Goal: Task Accomplishment & Management: Manage account settings

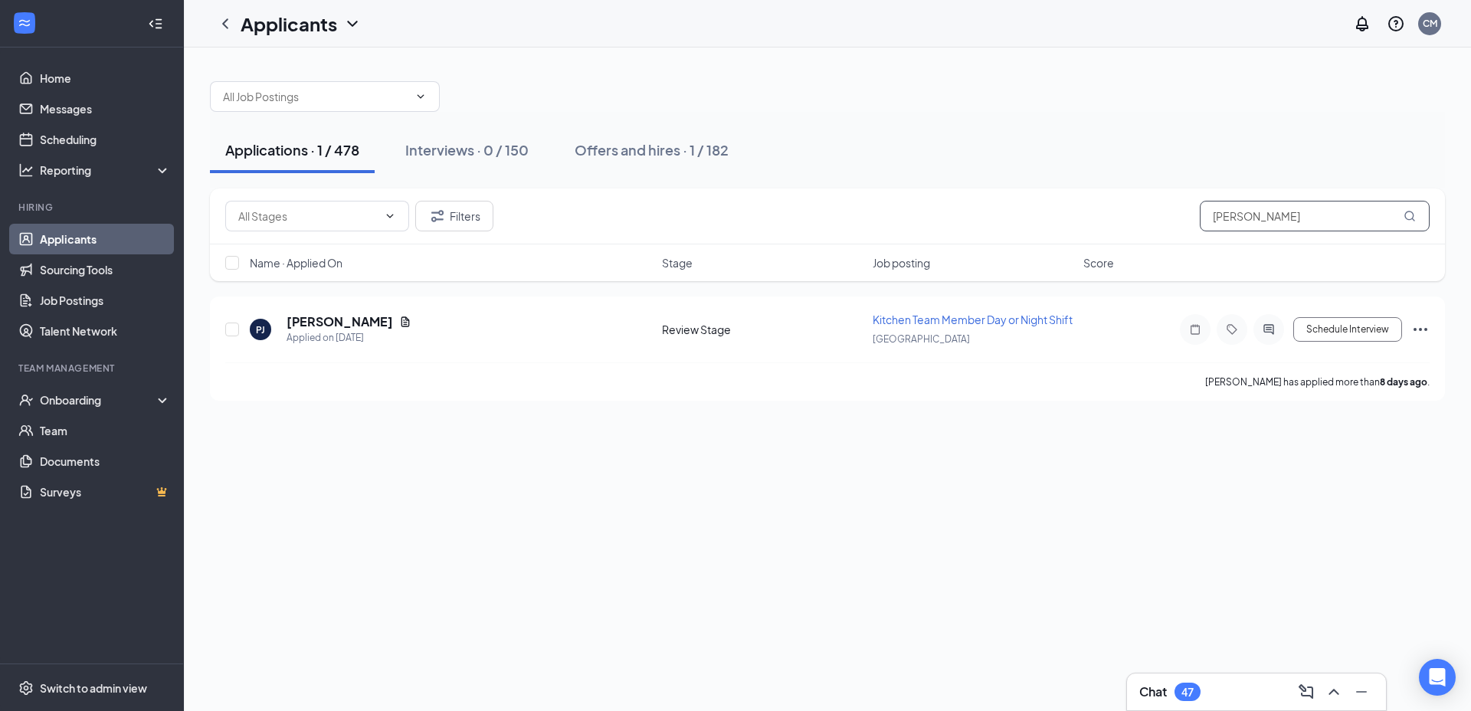
click at [1288, 227] on input "[PERSON_NAME]" at bounding box center [1314, 216] width 230 height 31
type input "p"
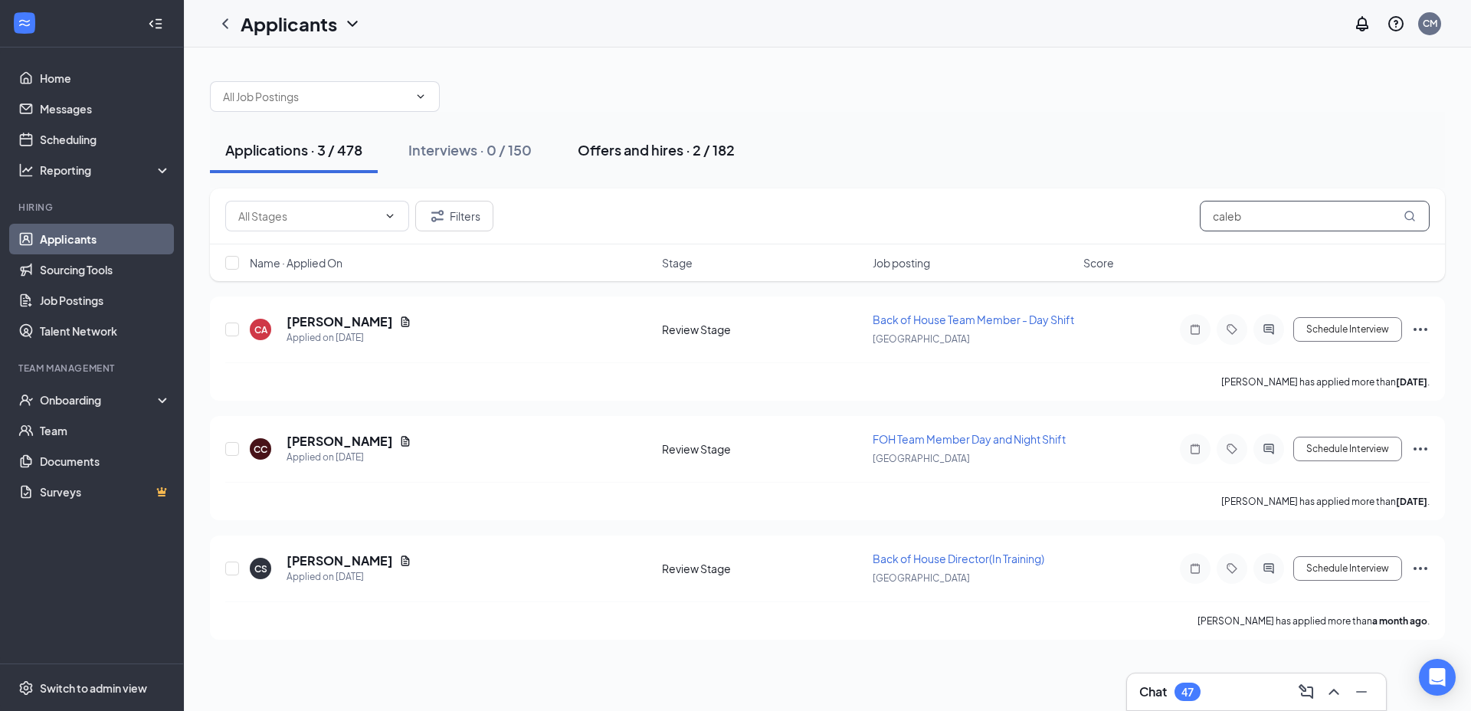
type input "caleb"
click at [682, 155] on div "Offers and hires · 2 / 182" at bounding box center [655, 149] width 157 height 19
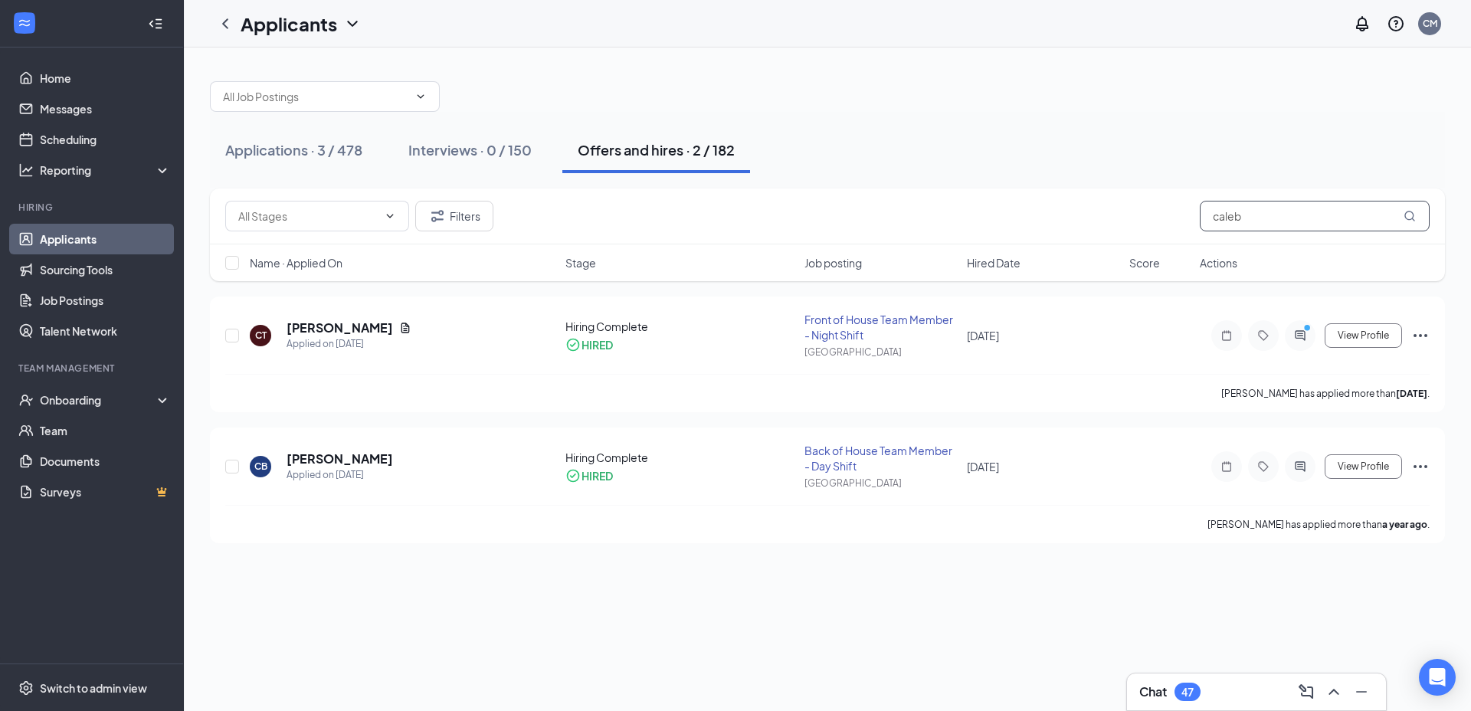
click at [1269, 211] on input "caleb" at bounding box center [1314, 216] width 230 height 31
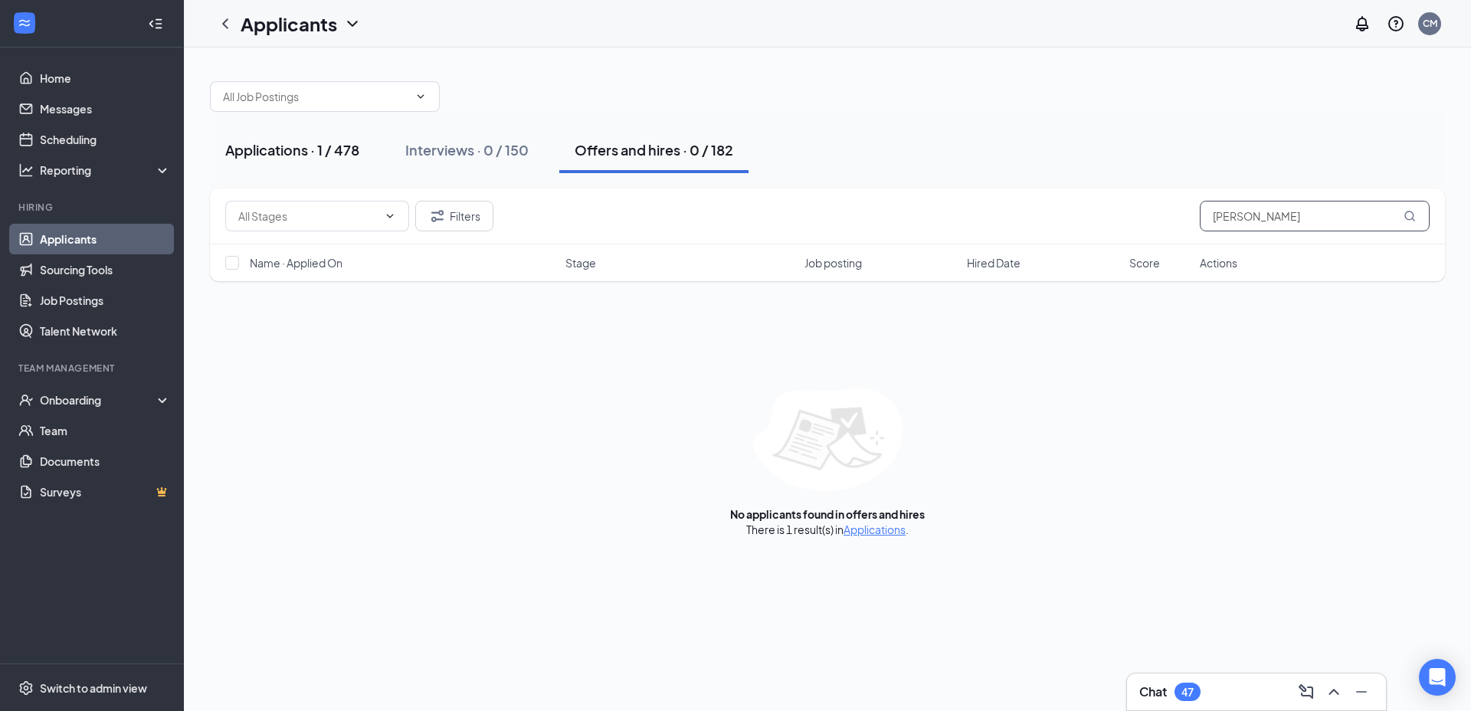
type input "[PERSON_NAME]"
click at [301, 155] on div "Applications · 1 / 478" at bounding box center [292, 149] width 134 height 19
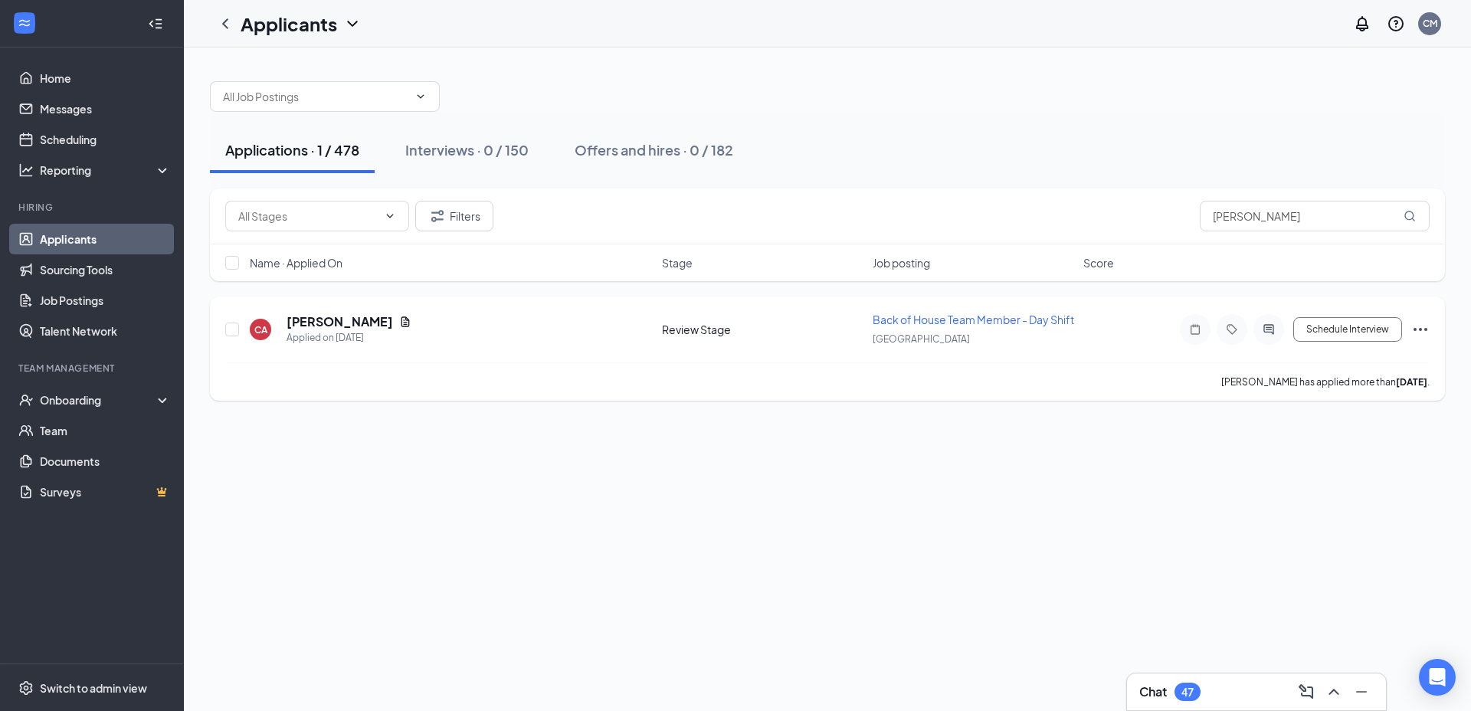
click at [1425, 338] on icon "Ellipses" at bounding box center [1420, 329] width 18 height 18
click at [1337, 219] on p "Move to another position" at bounding box center [1351, 215] width 132 height 15
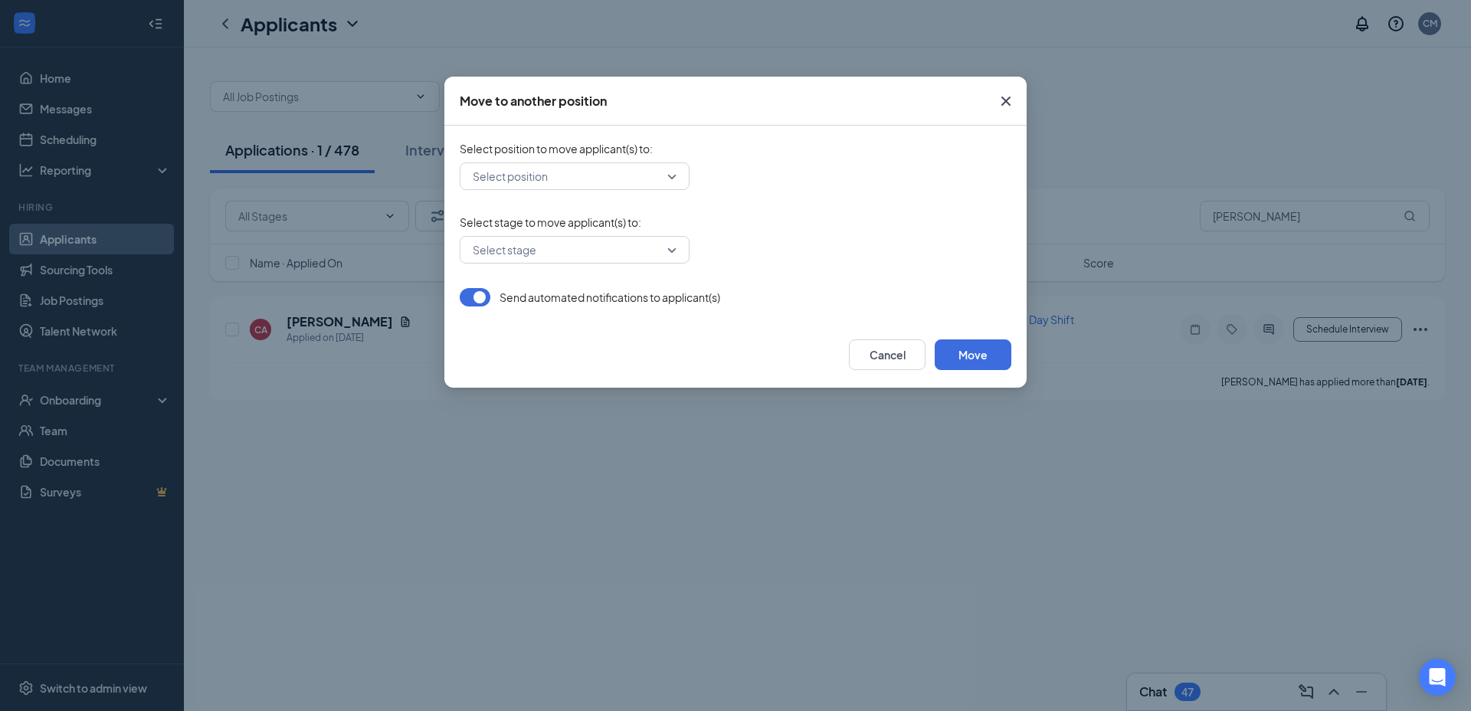
click at [535, 164] on input "search" at bounding box center [569, 176] width 201 height 26
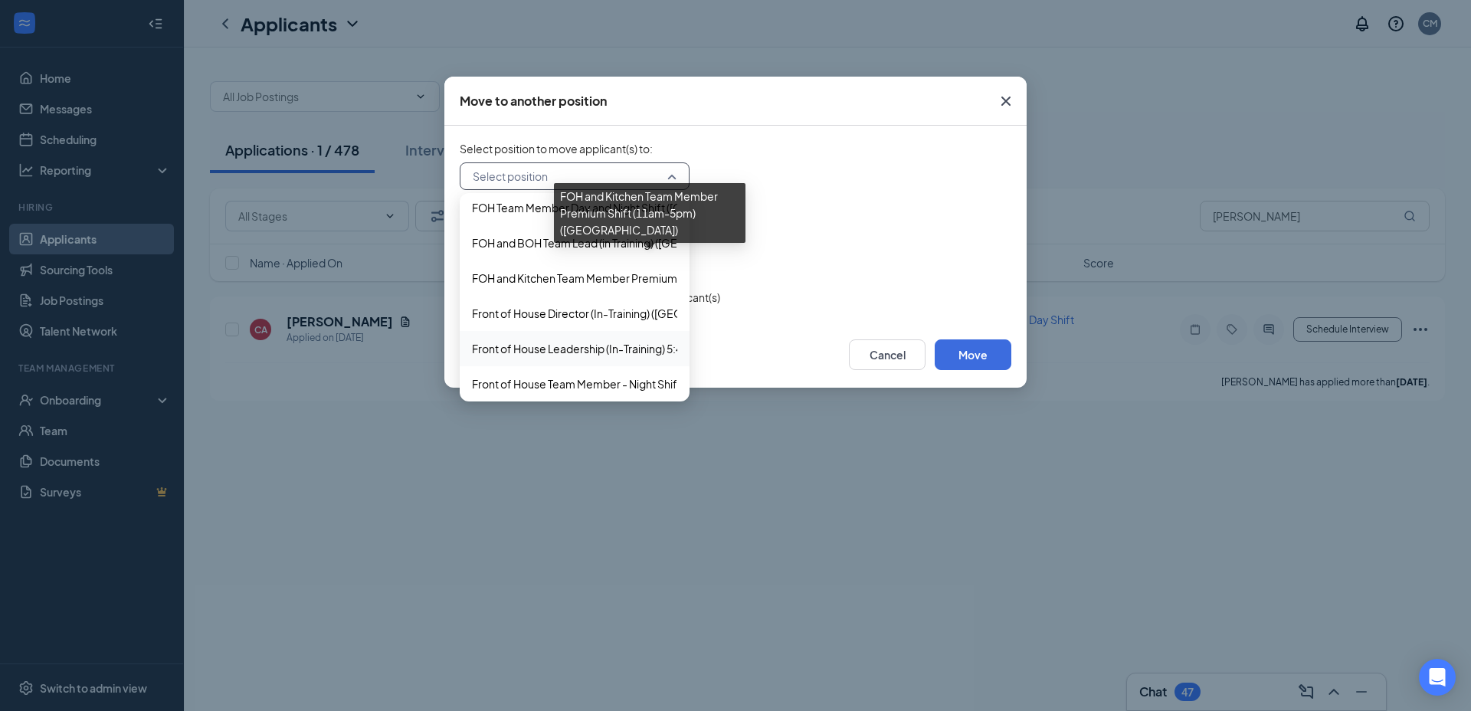
scroll to position [220, 0]
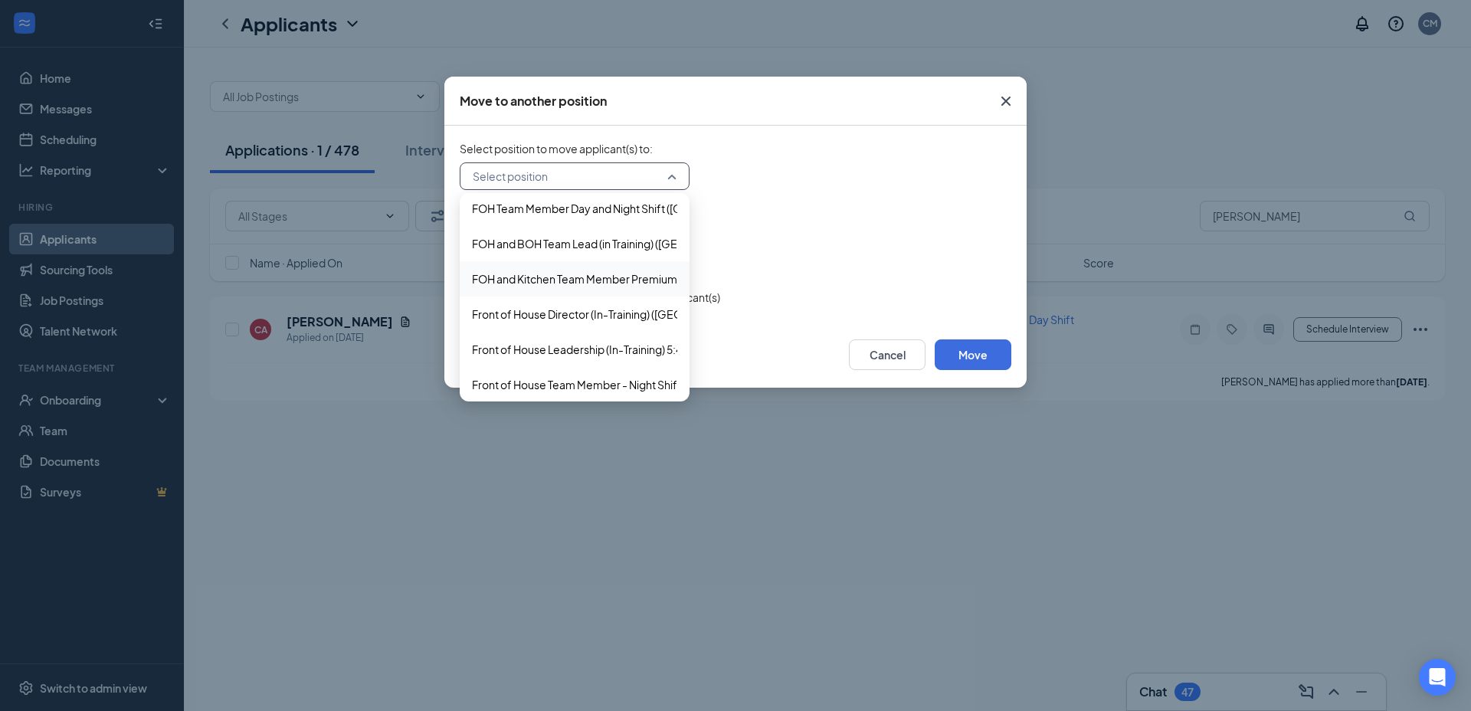
click at [531, 289] on div "FOH and Kitchen Team Member Premium Shift (11am-5pm) ([GEOGRAPHIC_DATA])" at bounding box center [575, 278] width 230 height 35
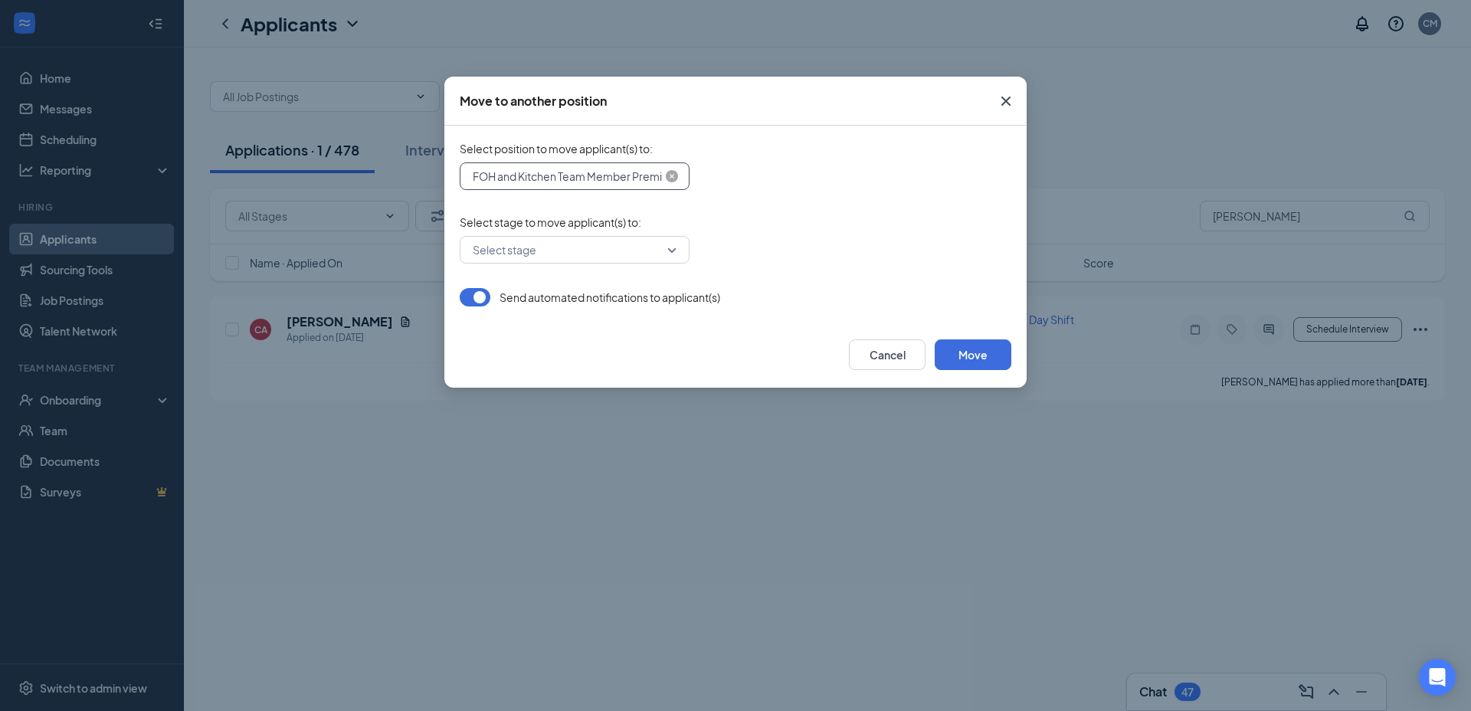
click at [617, 185] on span "FOH and Kitchen Team Member Premium Shift (11am-5pm) ([GEOGRAPHIC_DATA])" at bounding box center [680, 176] width 414 height 23
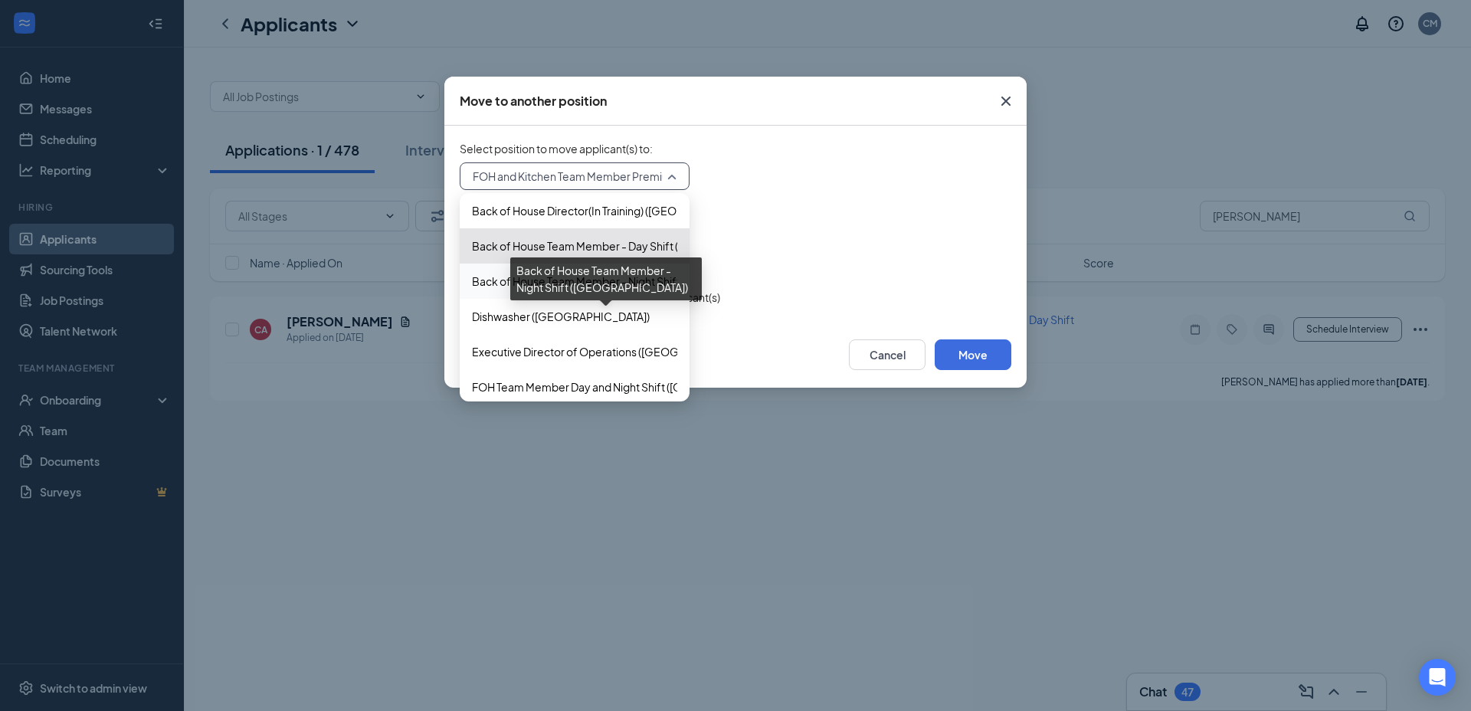
scroll to position [43, 0]
click at [772, 250] on div "Select stage" at bounding box center [735, 250] width 551 height 28
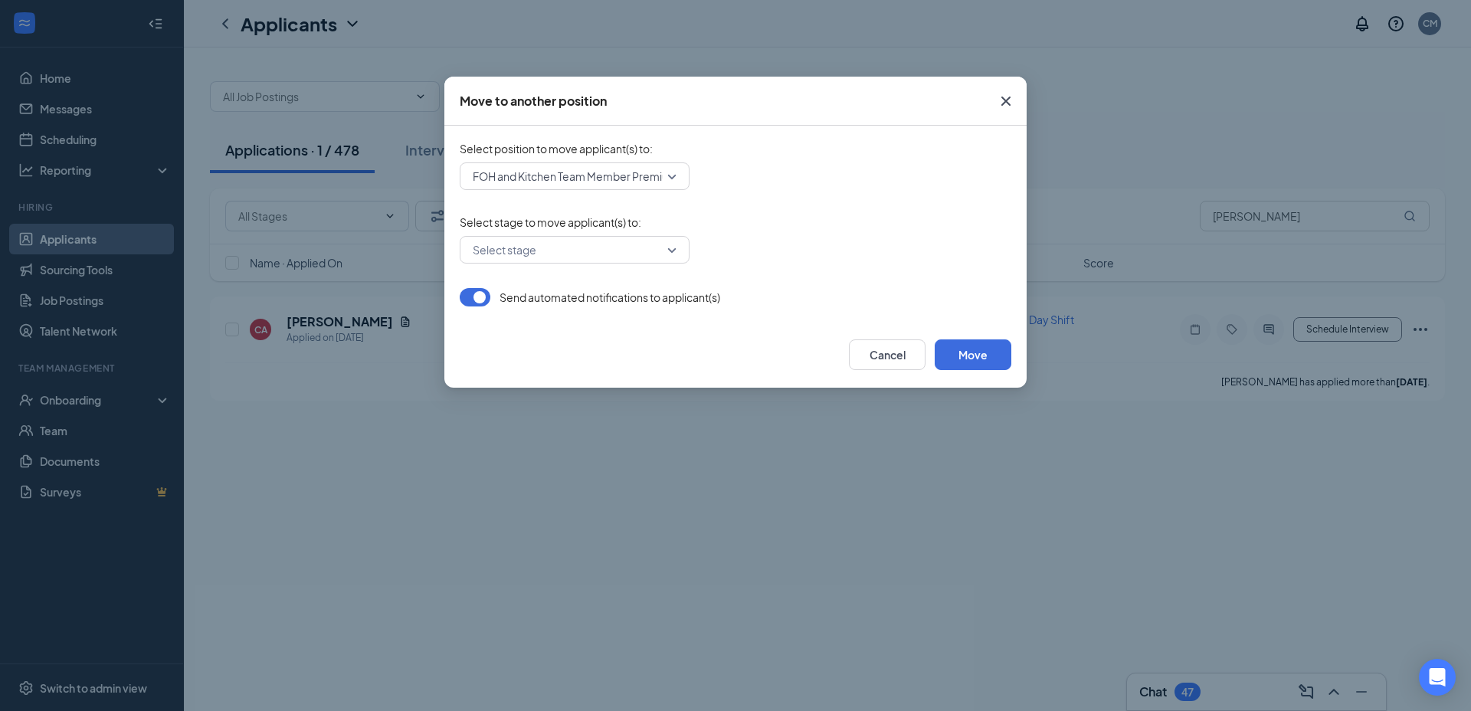
click at [772, 250] on div "Select stage" at bounding box center [735, 250] width 551 height 28
click at [892, 361] on button "Cancel" at bounding box center [887, 354] width 77 height 31
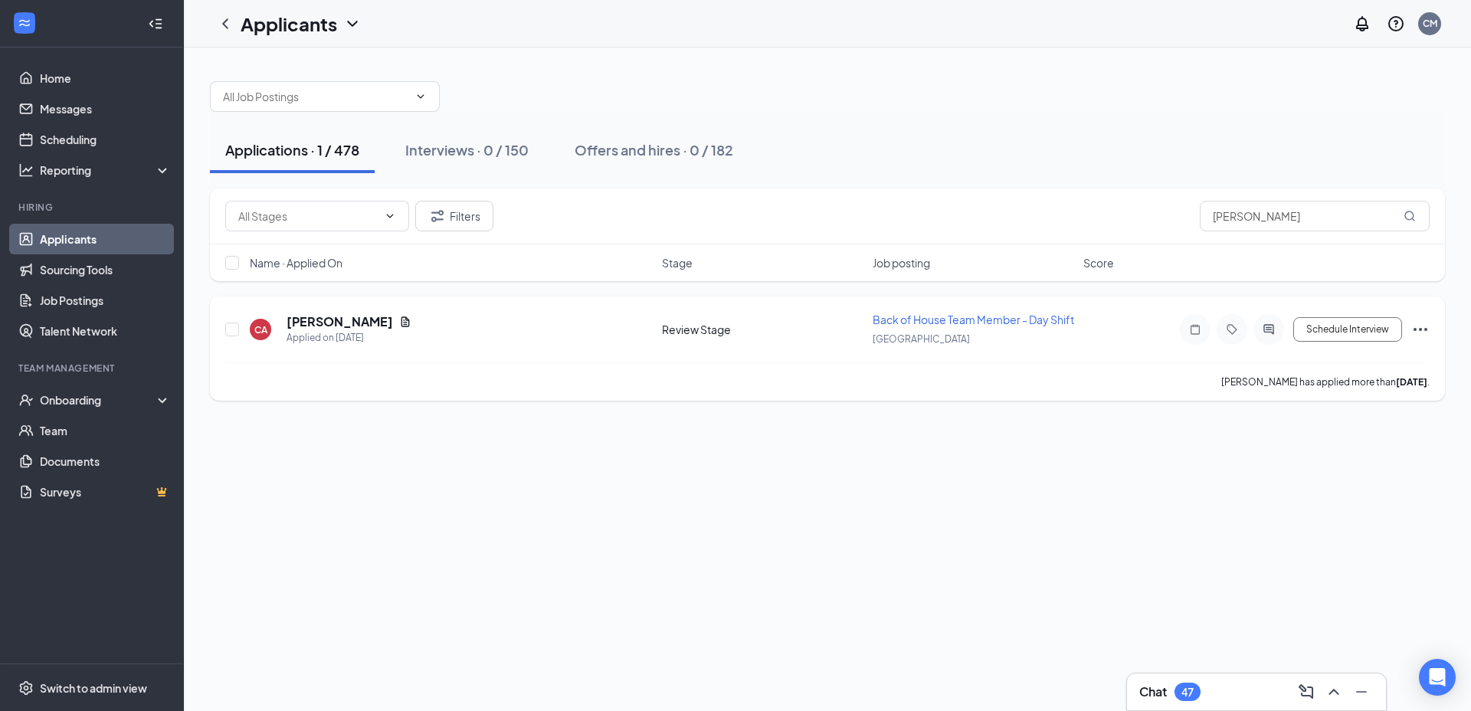
click at [1413, 336] on icon "Ellipses" at bounding box center [1420, 329] width 18 height 18
click at [1362, 183] on p "Move to stage" at bounding box center [1351, 182] width 132 height 15
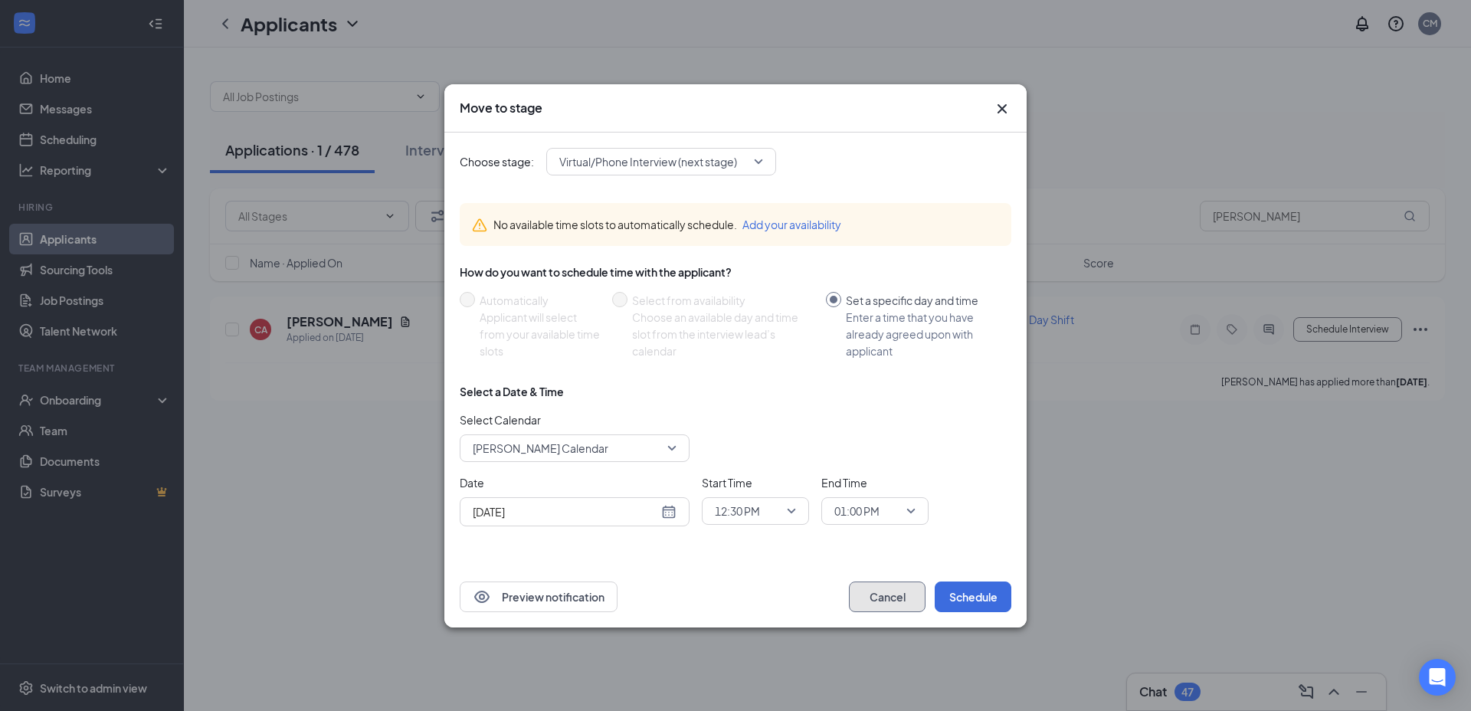
click at [885, 607] on button "Cancel" at bounding box center [887, 596] width 77 height 31
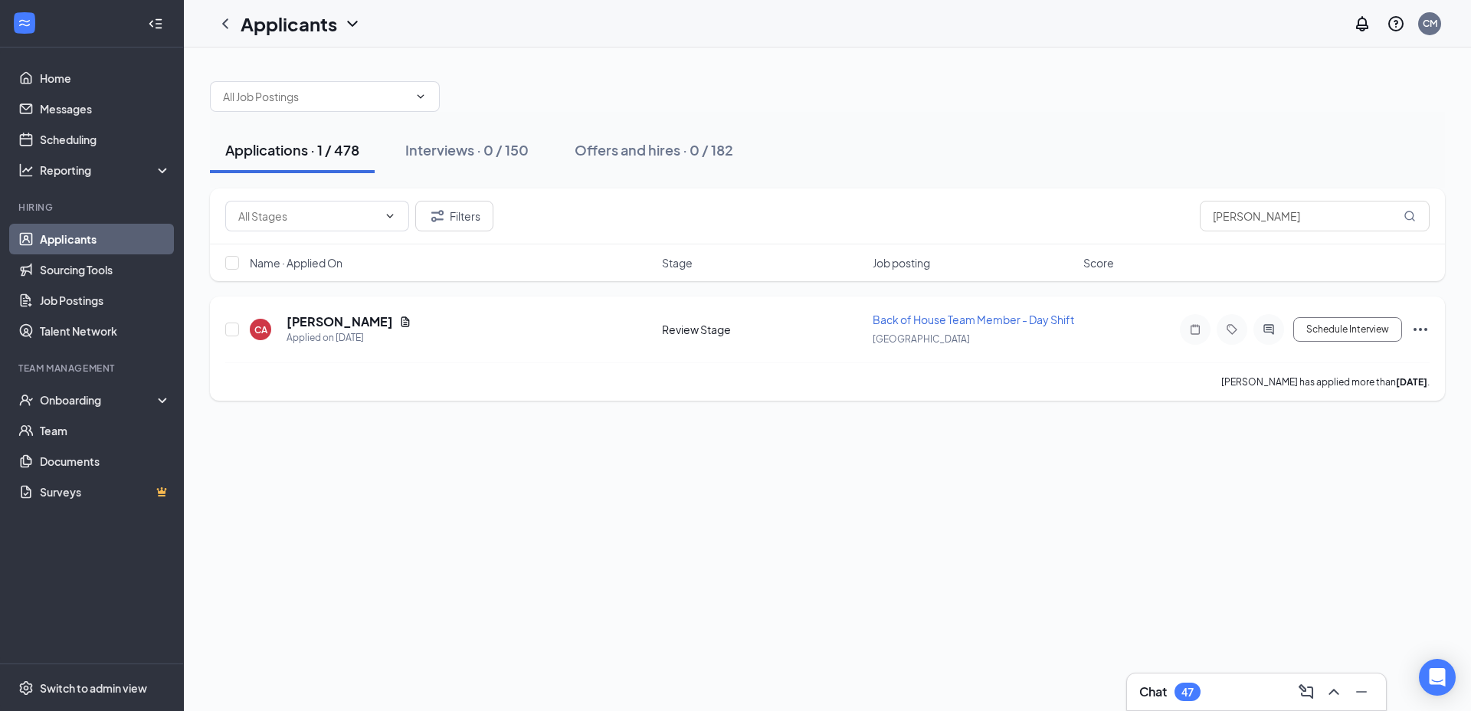
click at [1427, 332] on icon "Ellipses" at bounding box center [1420, 329] width 18 height 18
click at [1367, 217] on p "Move to another position" at bounding box center [1351, 215] width 132 height 15
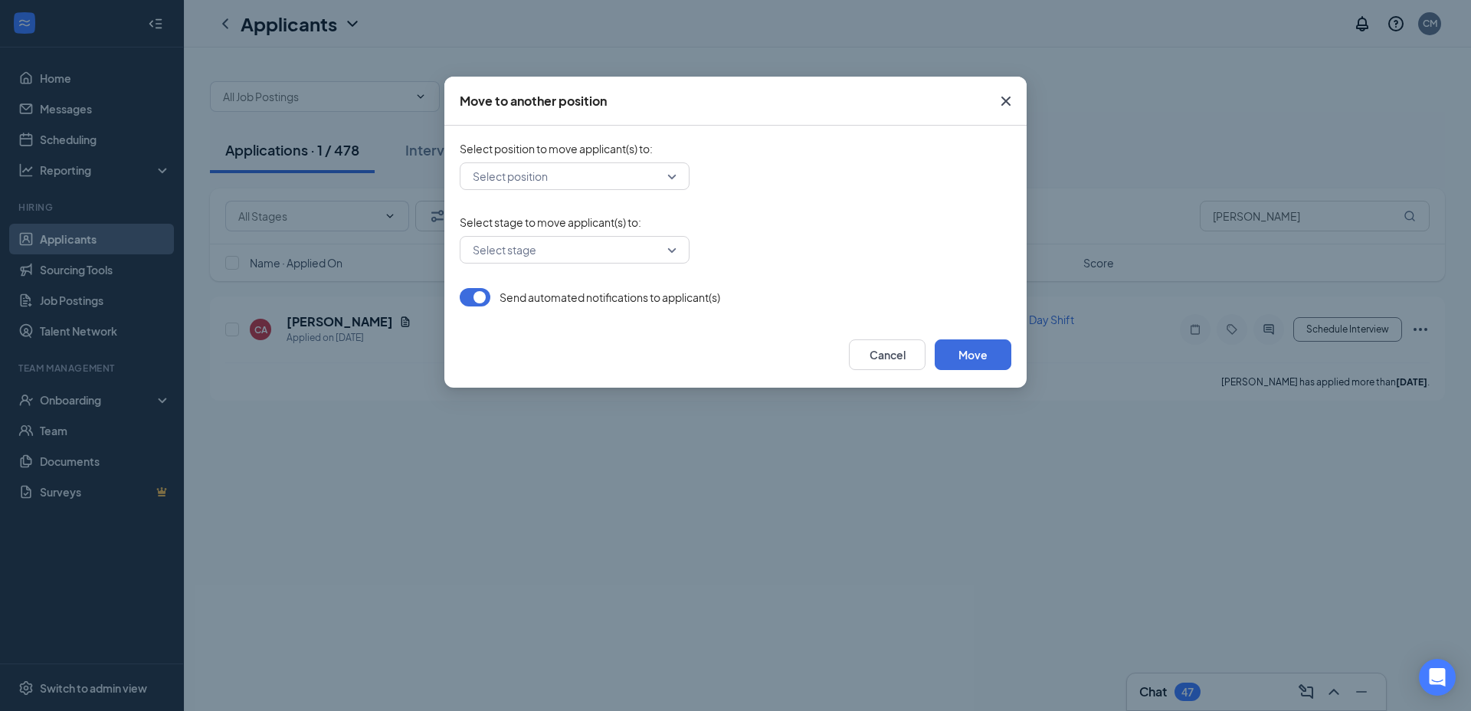
click at [657, 177] on input "search" at bounding box center [569, 176] width 201 height 26
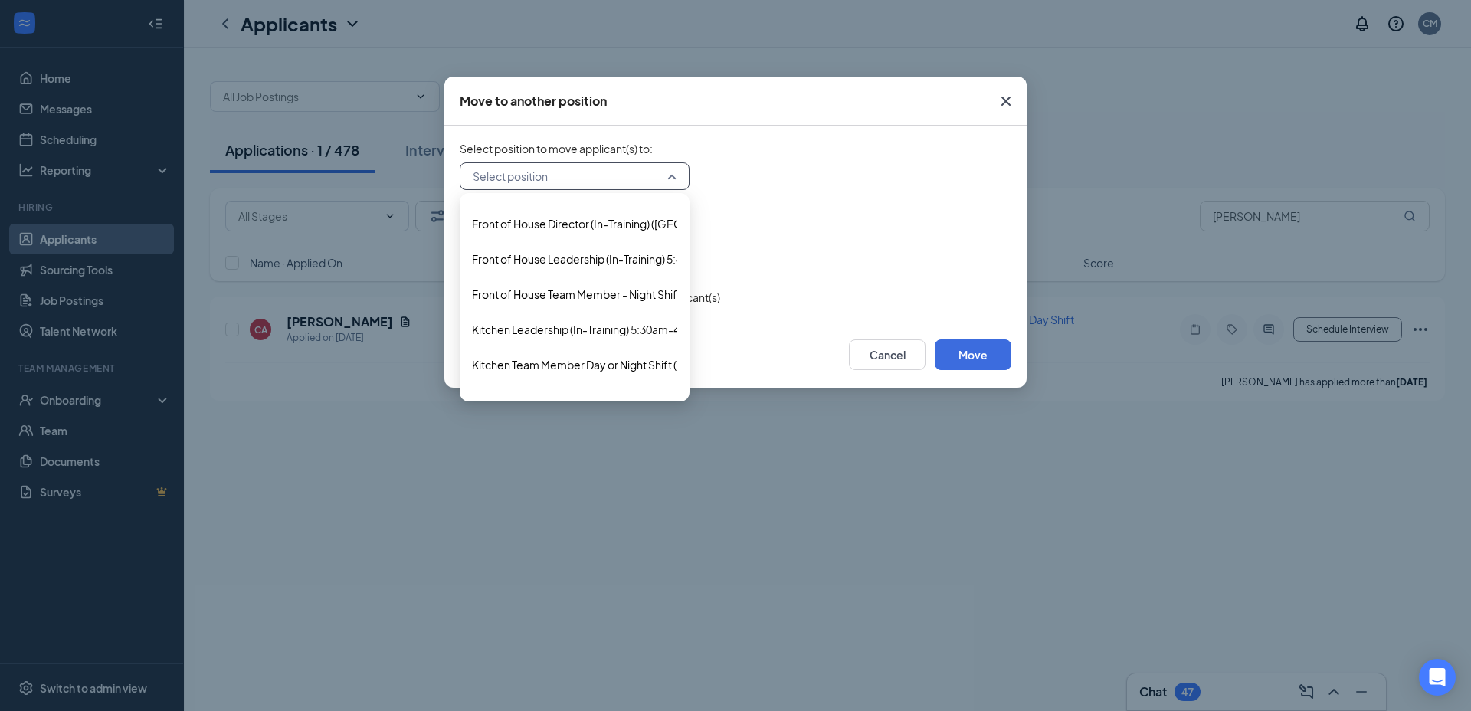
scroll to position [332, 0]
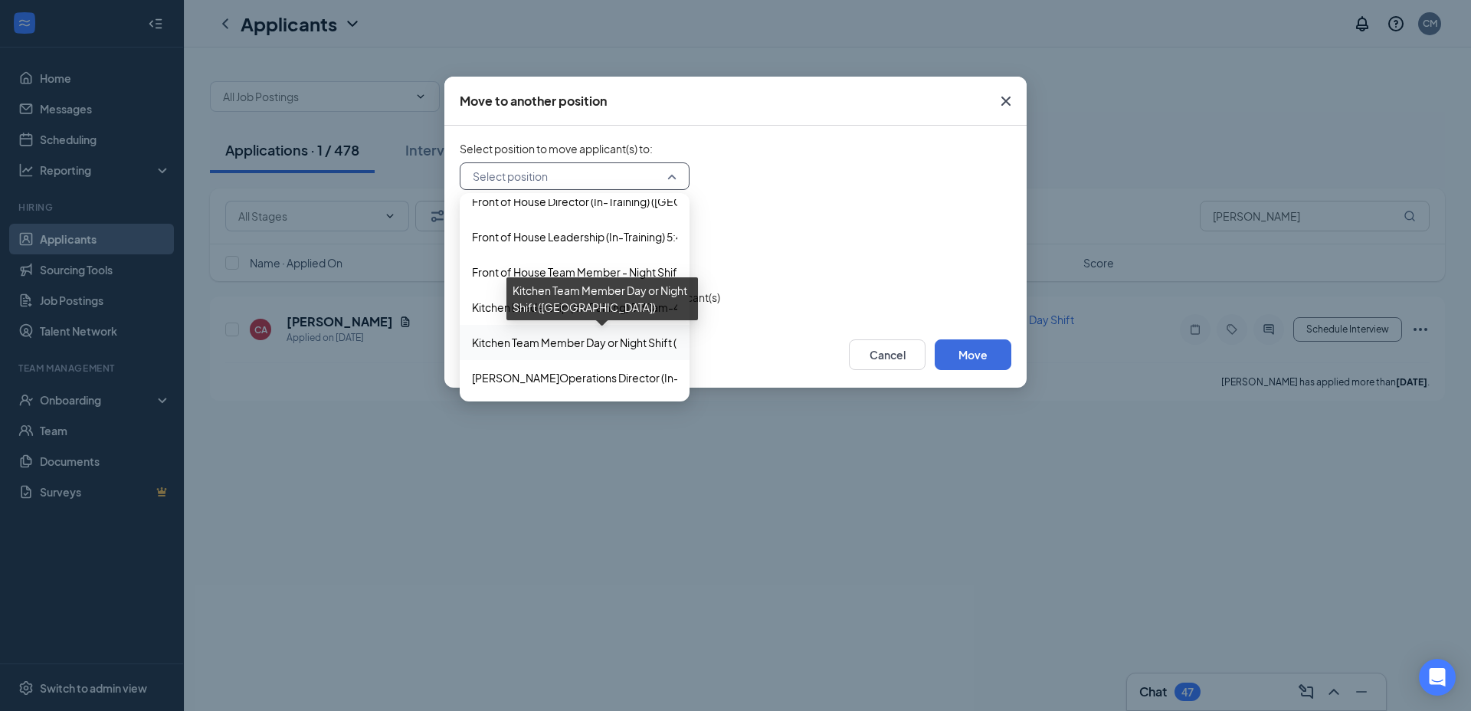
click at [582, 342] on span "Kitchen Team Member Day or Night Shift ([GEOGRAPHIC_DATA])" at bounding box center [631, 342] width 319 height 17
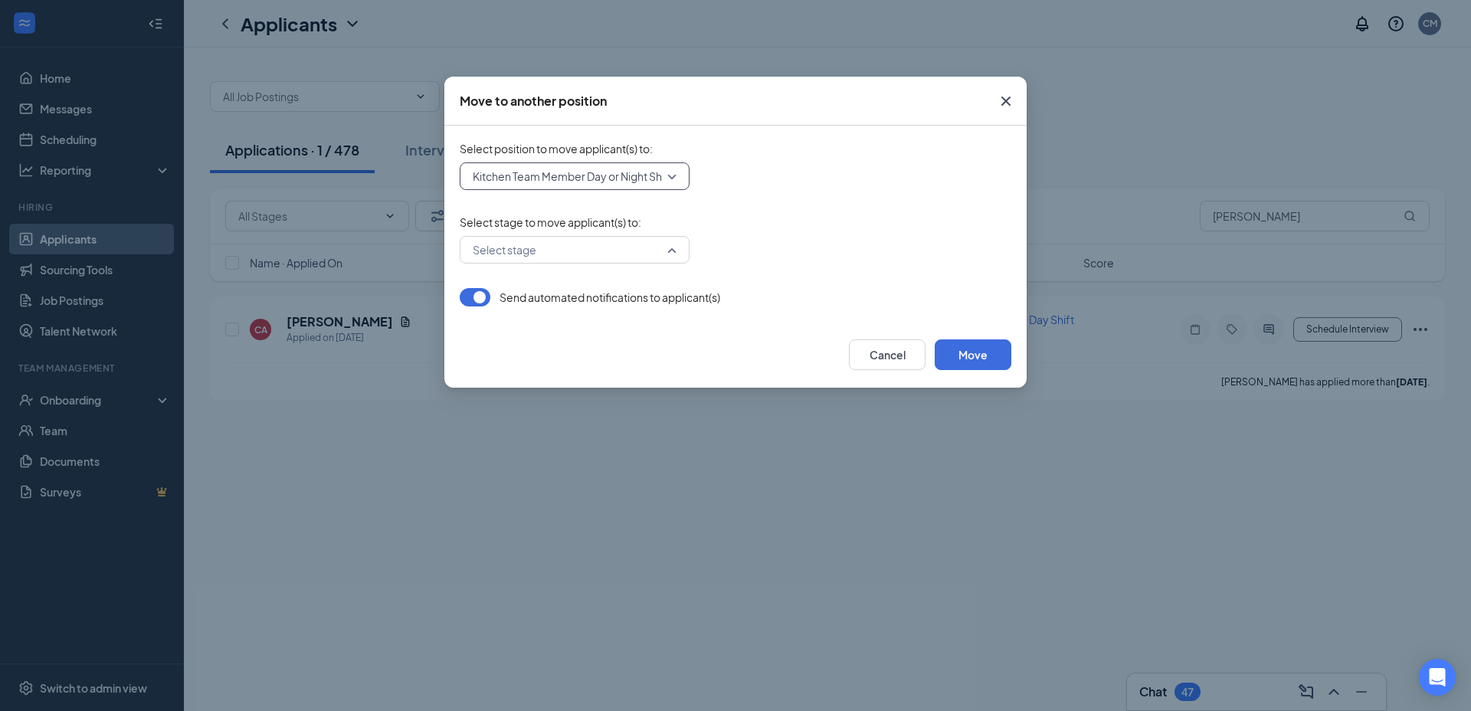
click at [650, 253] on input "search" at bounding box center [569, 250] width 201 height 26
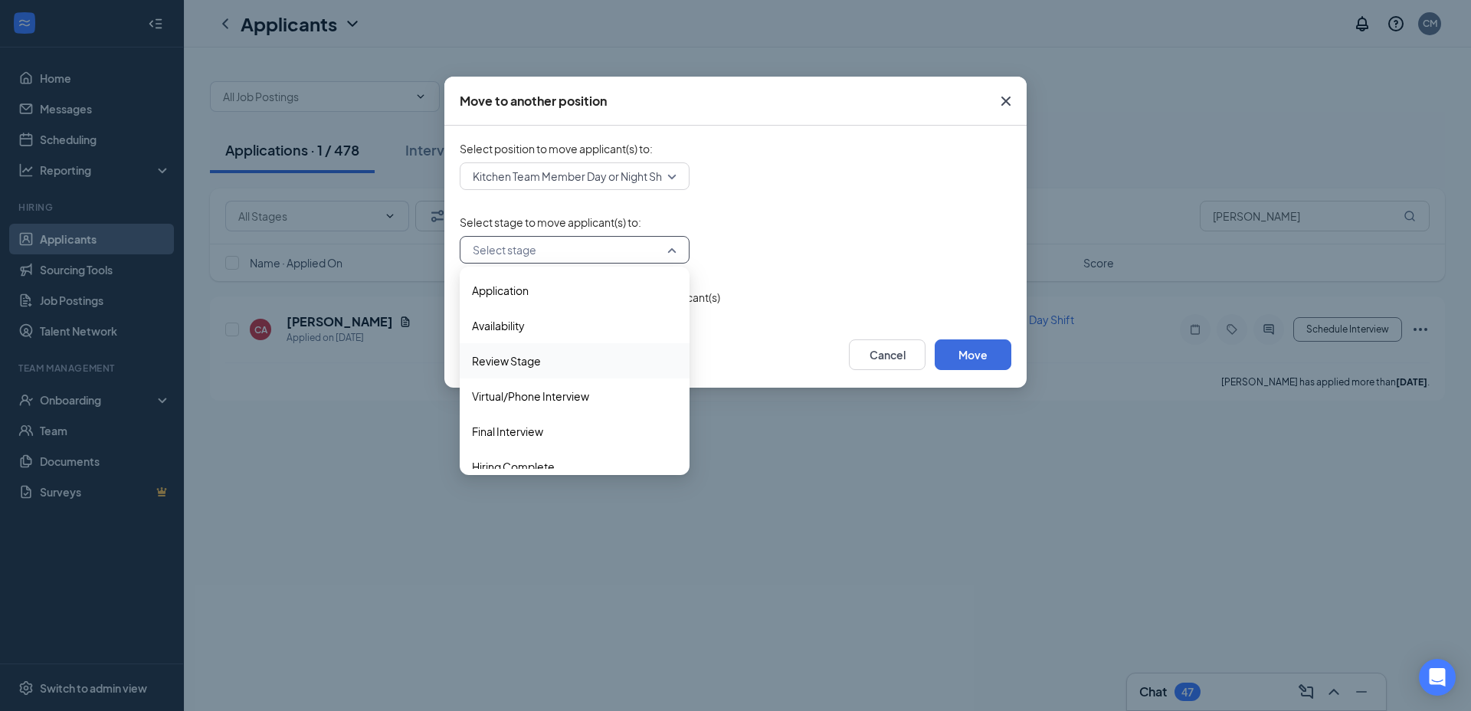
scroll to position [15, 0]
click at [568, 457] on span "Hiring Complete" at bounding box center [574, 451] width 205 height 17
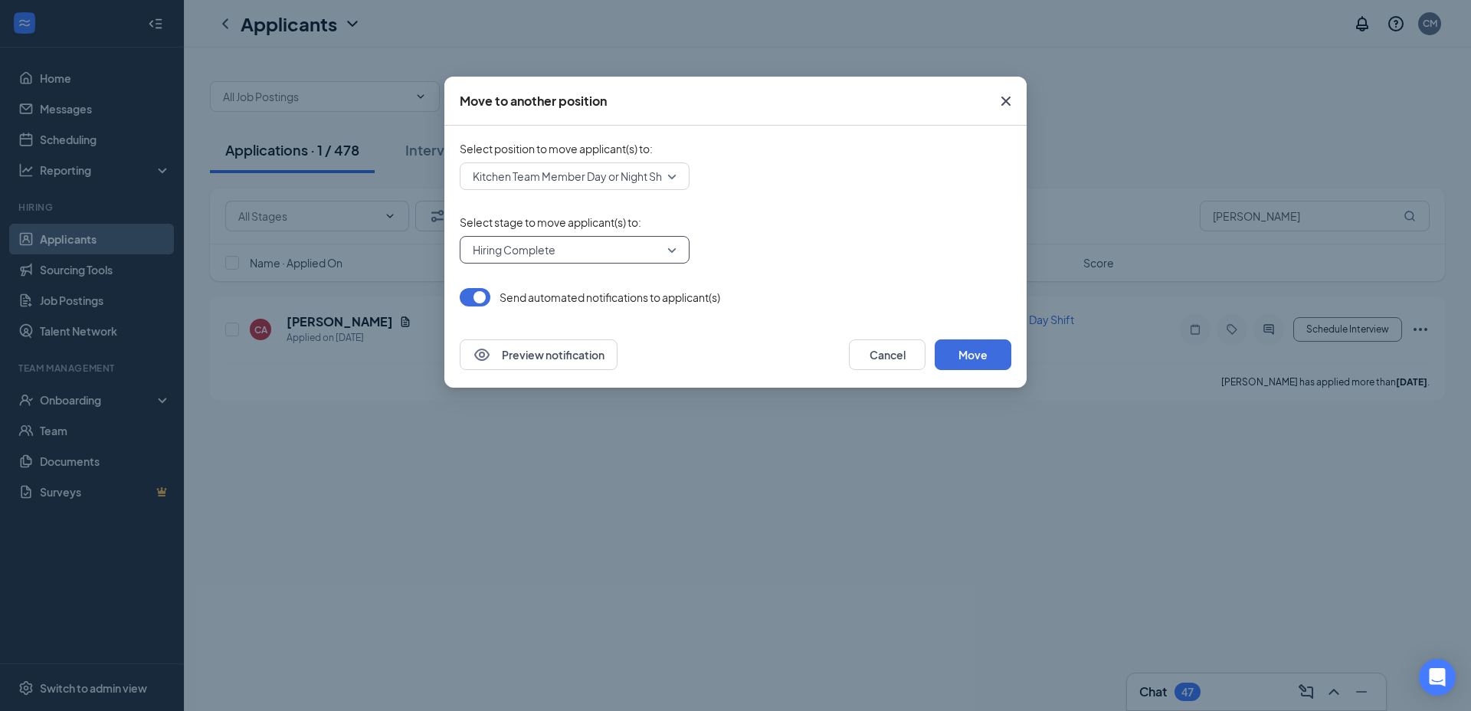
click at [479, 298] on button "button" at bounding box center [475, 297] width 31 height 18
click at [977, 359] on button "Move" at bounding box center [972, 354] width 77 height 31
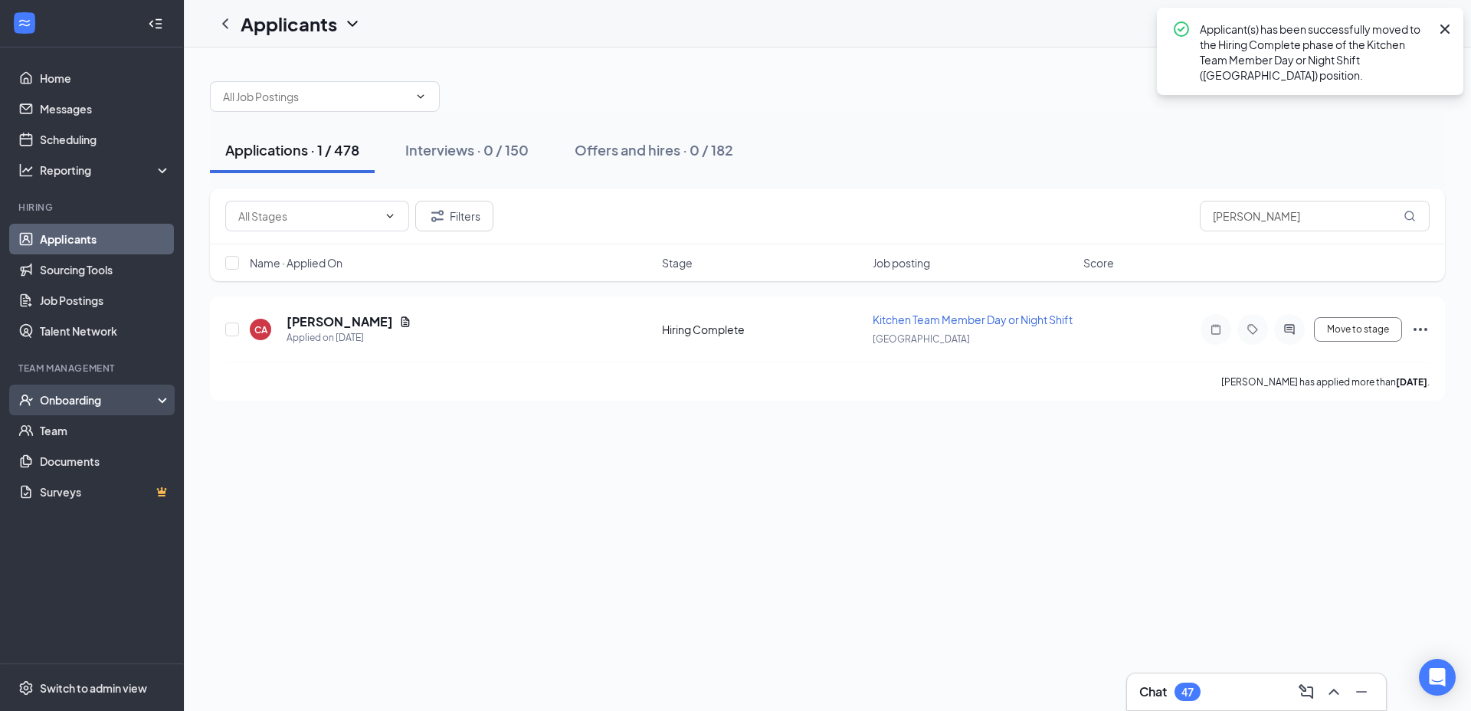
click at [87, 409] on div "Onboarding" at bounding box center [92, 399] width 184 height 31
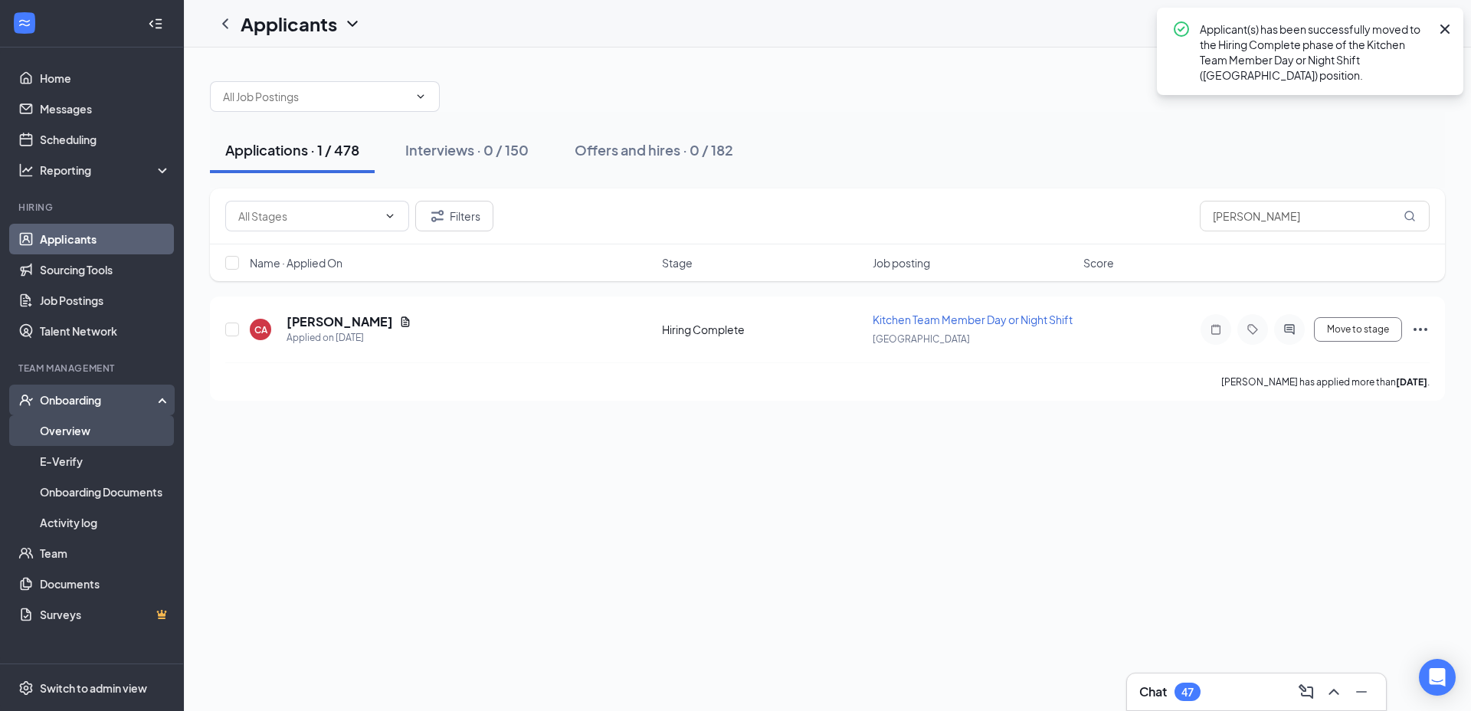
click at [87, 436] on link "Overview" at bounding box center [105, 430] width 131 height 31
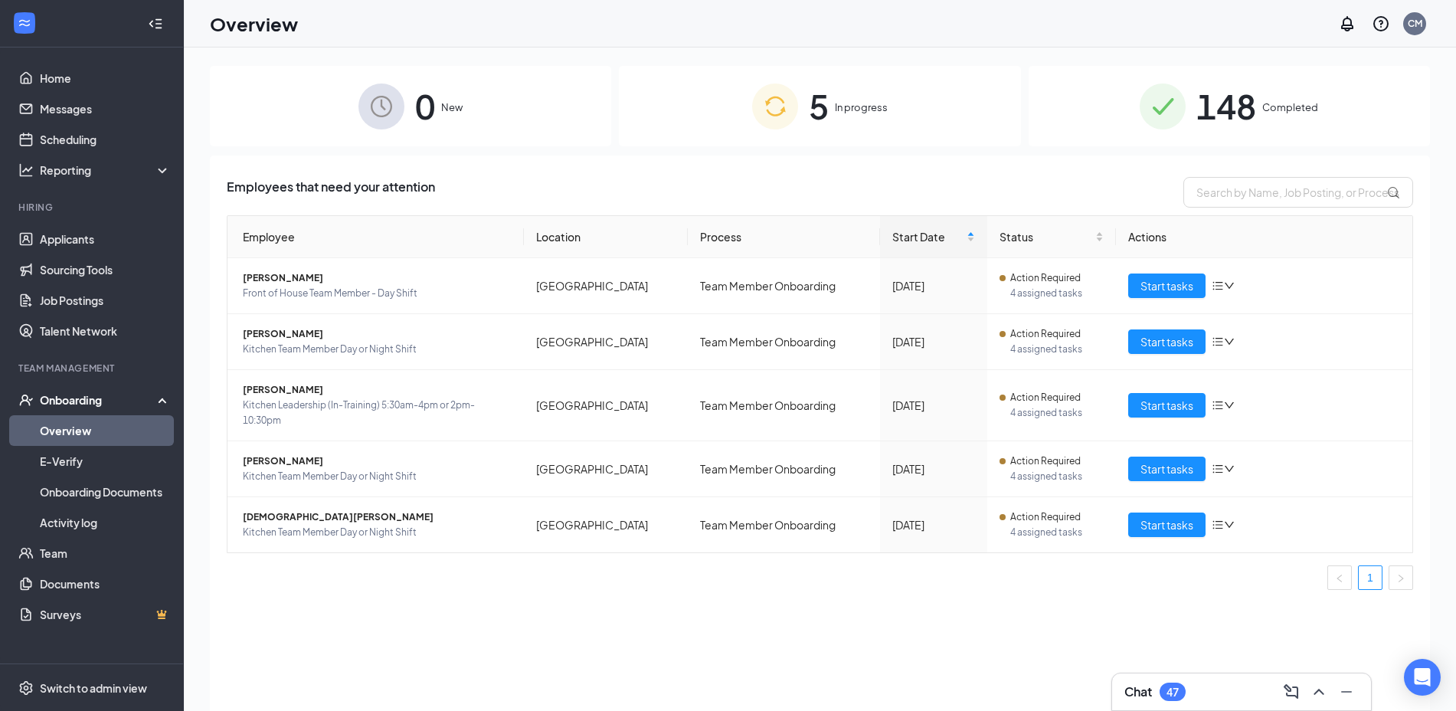
click at [775, 116] on img at bounding box center [775, 106] width 46 height 46
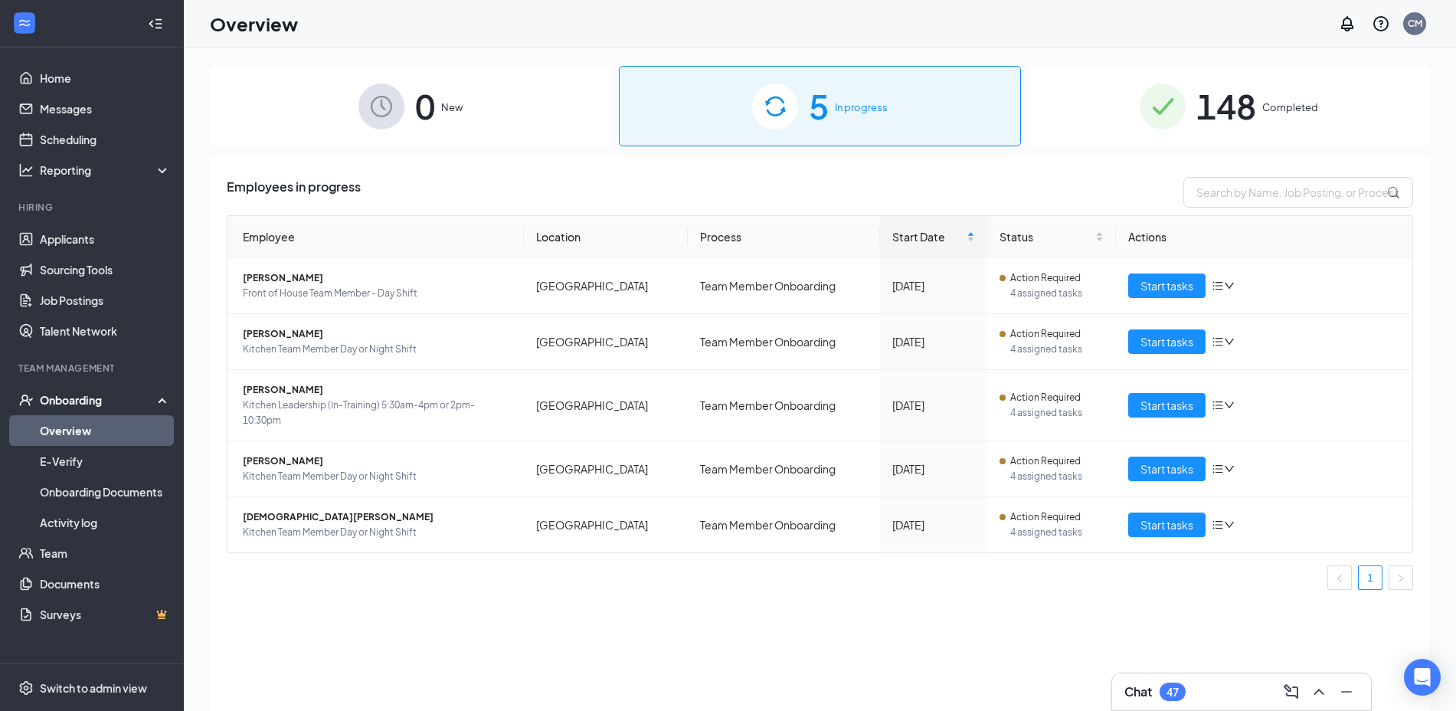
click at [471, 119] on div "0 New" at bounding box center [410, 106] width 401 height 80
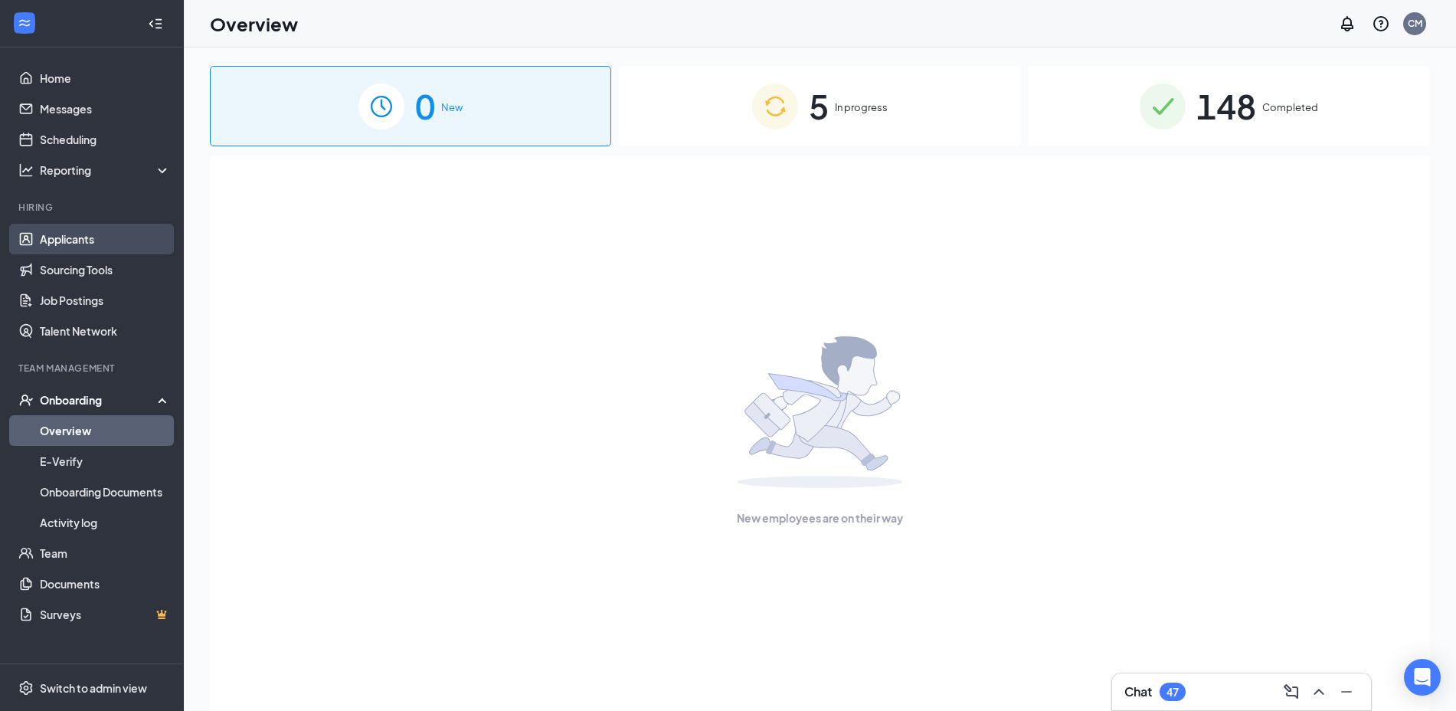
click at [92, 239] on link "Applicants" at bounding box center [105, 239] width 131 height 31
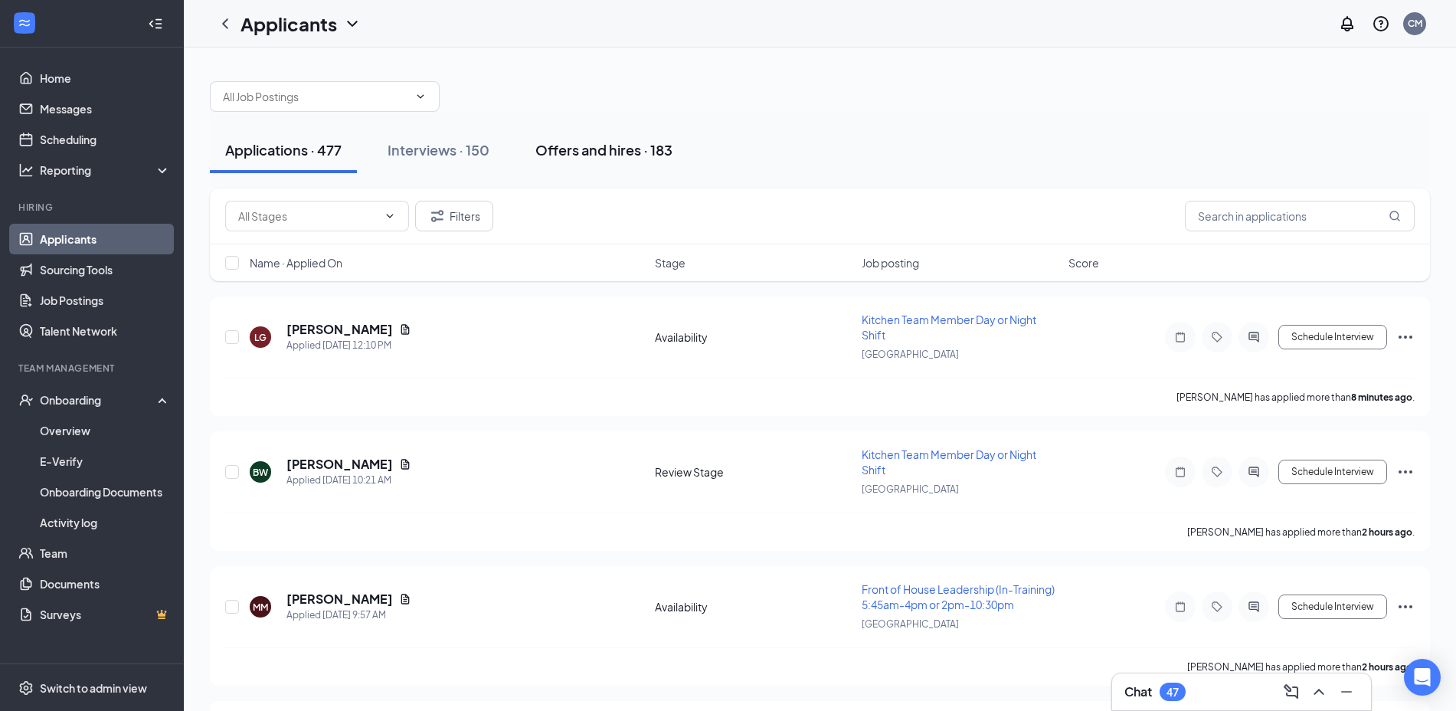
click at [604, 158] on div "Offers and hires · 183" at bounding box center [603, 149] width 137 height 19
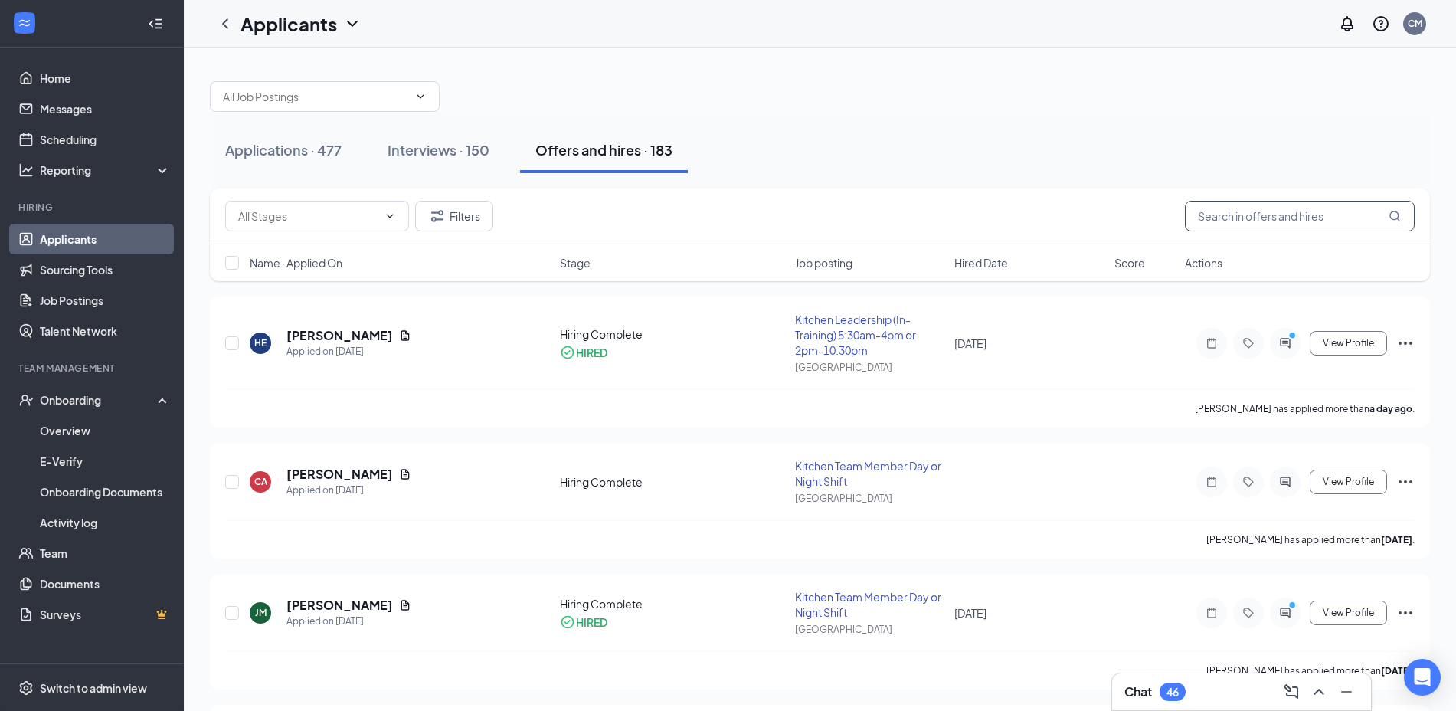
click at [1265, 224] on input "text" at bounding box center [1300, 216] width 230 height 31
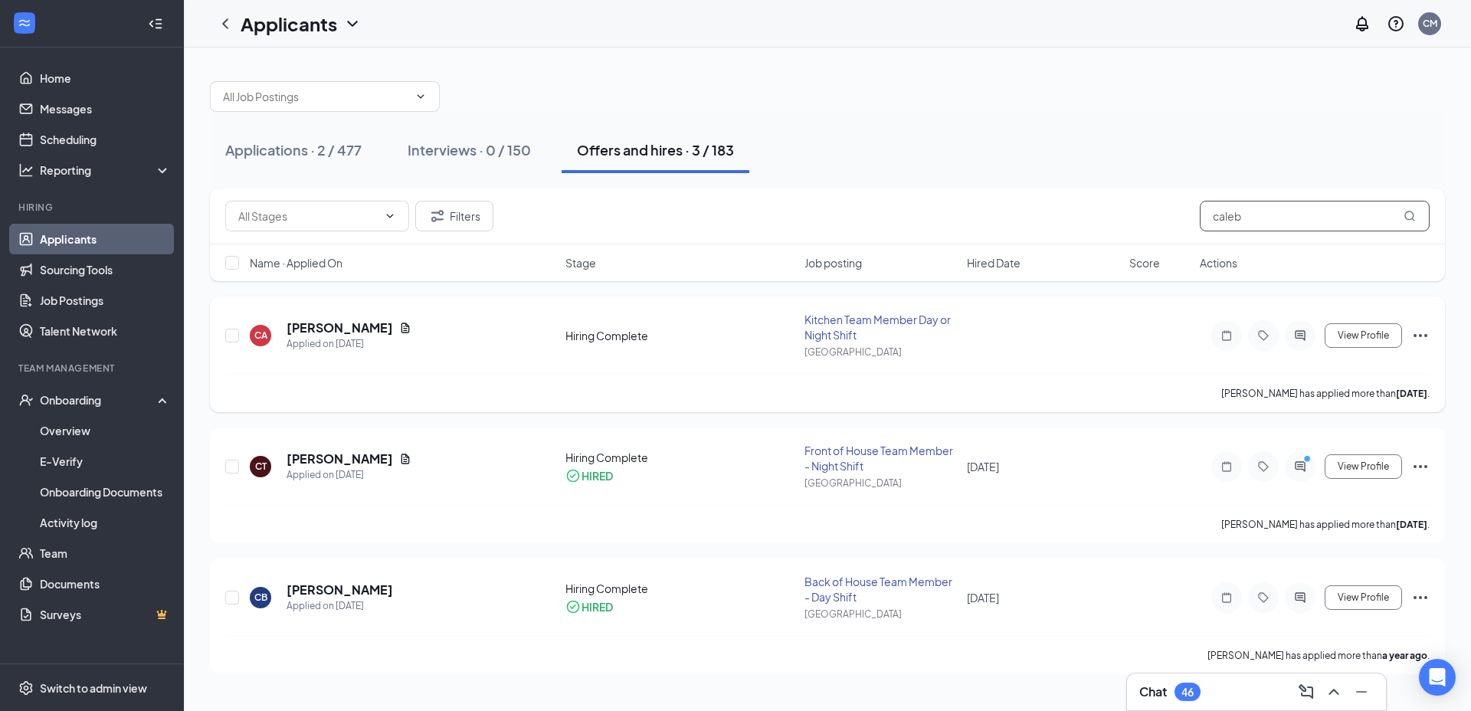
type input "caleb"
click at [1422, 341] on icon "Ellipses" at bounding box center [1420, 335] width 18 height 18
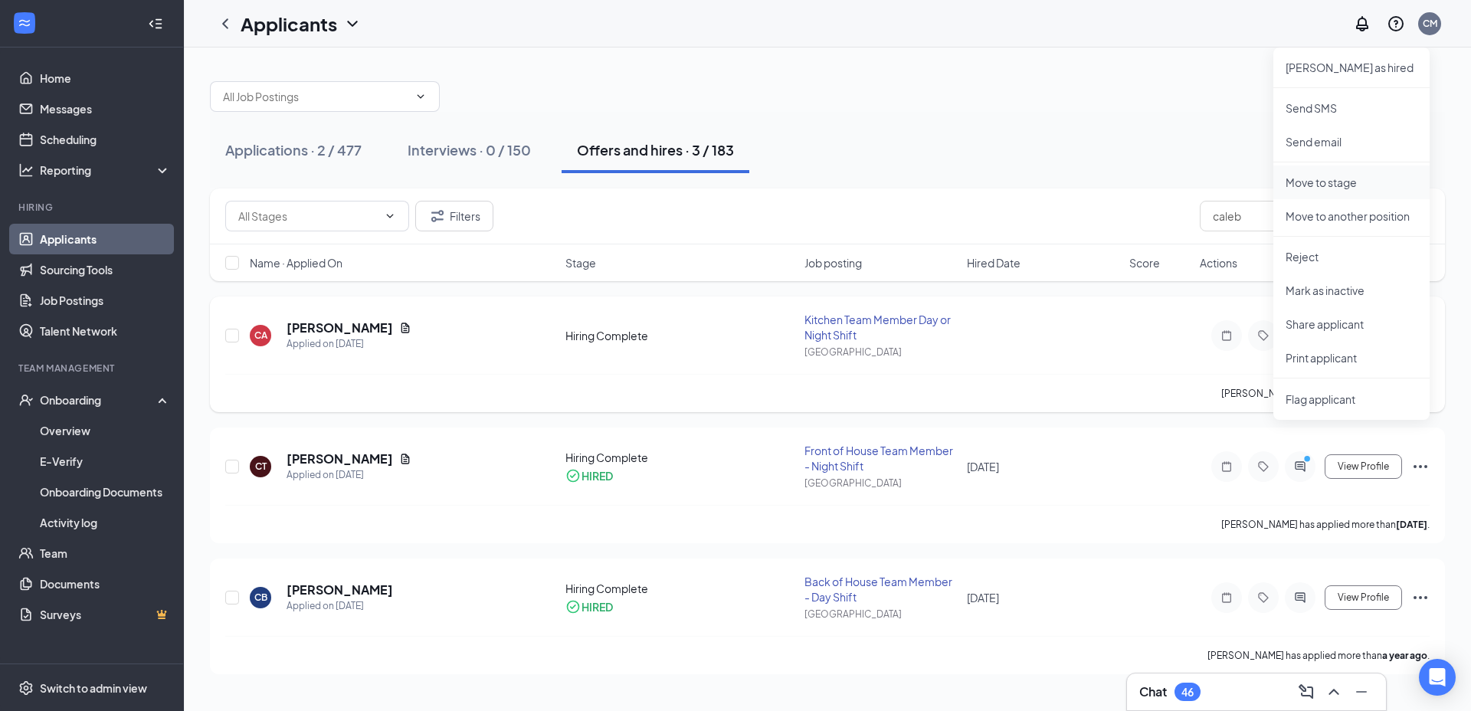
click at [1357, 184] on p "Move to stage" at bounding box center [1351, 182] width 132 height 15
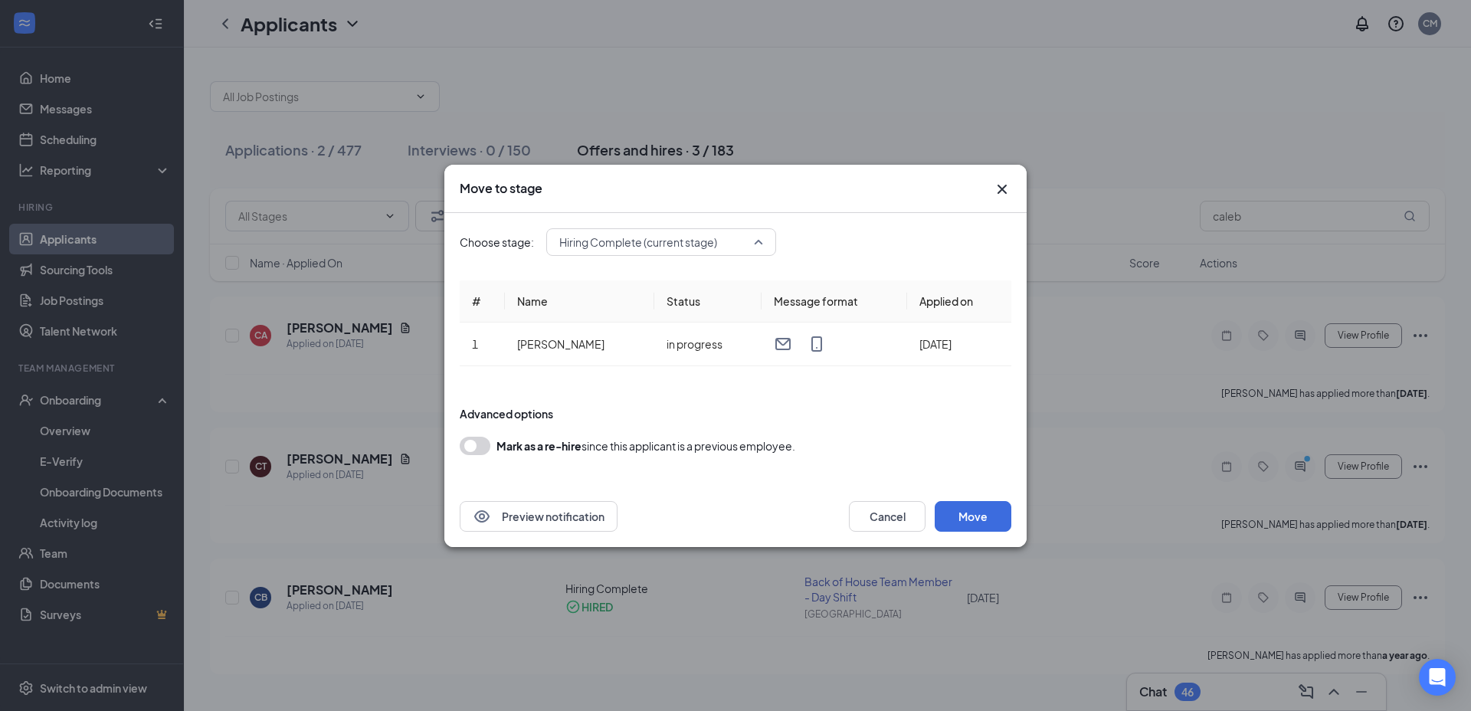
click at [760, 247] on span "Hiring Complete (current stage)" at bounding box center [661, 242] width 204 height 23
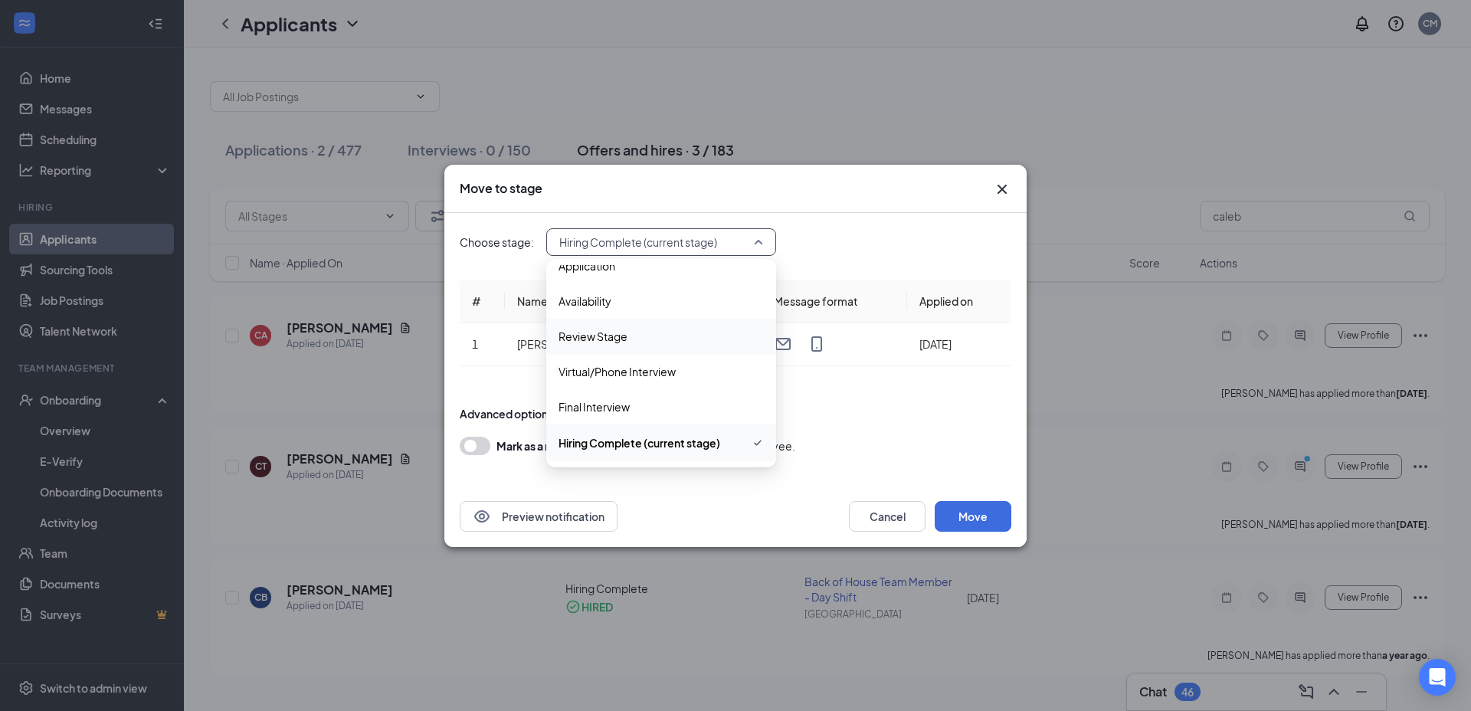
click at [653, 335] on span "Review Stage" at bounding box center [660, 336] width 205 height 17
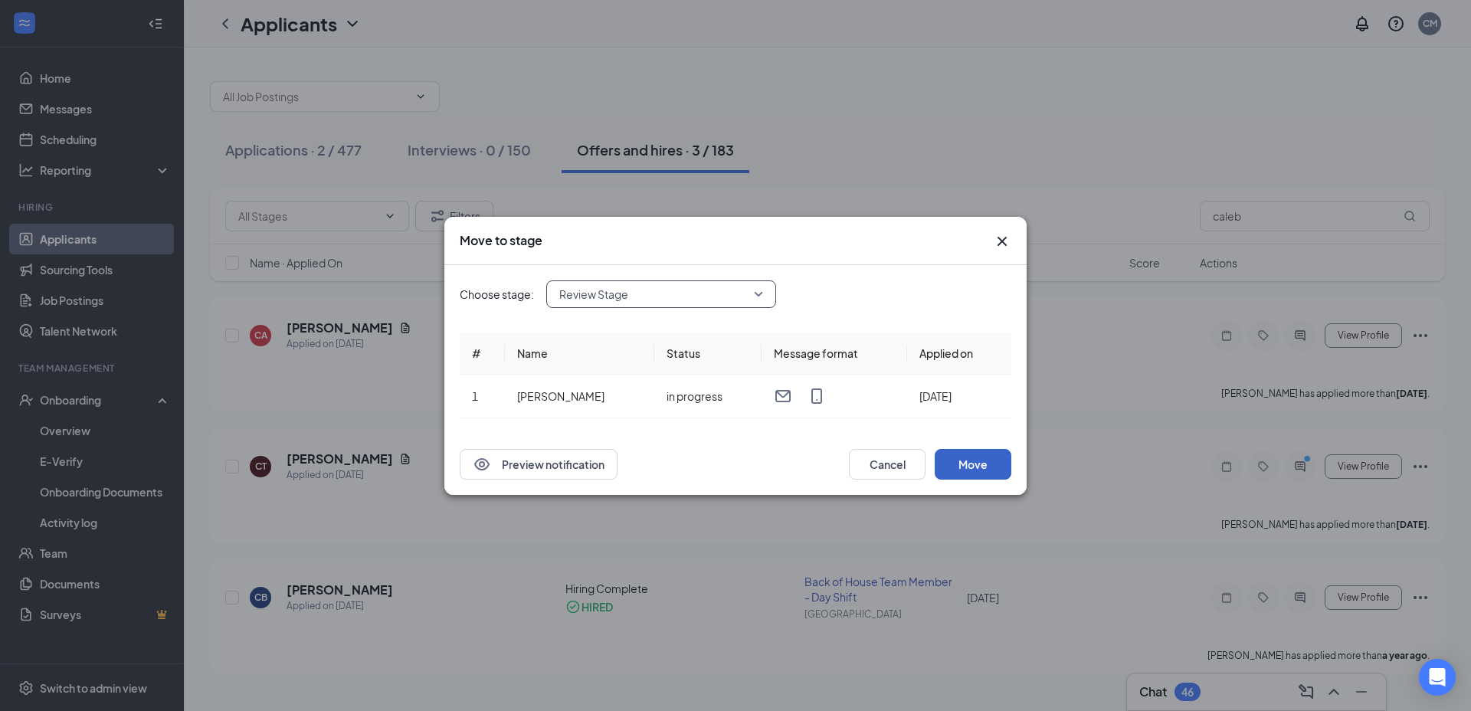
click at [962, 466] on button "Move" at bounding box center [972, 464] width 77 height 31
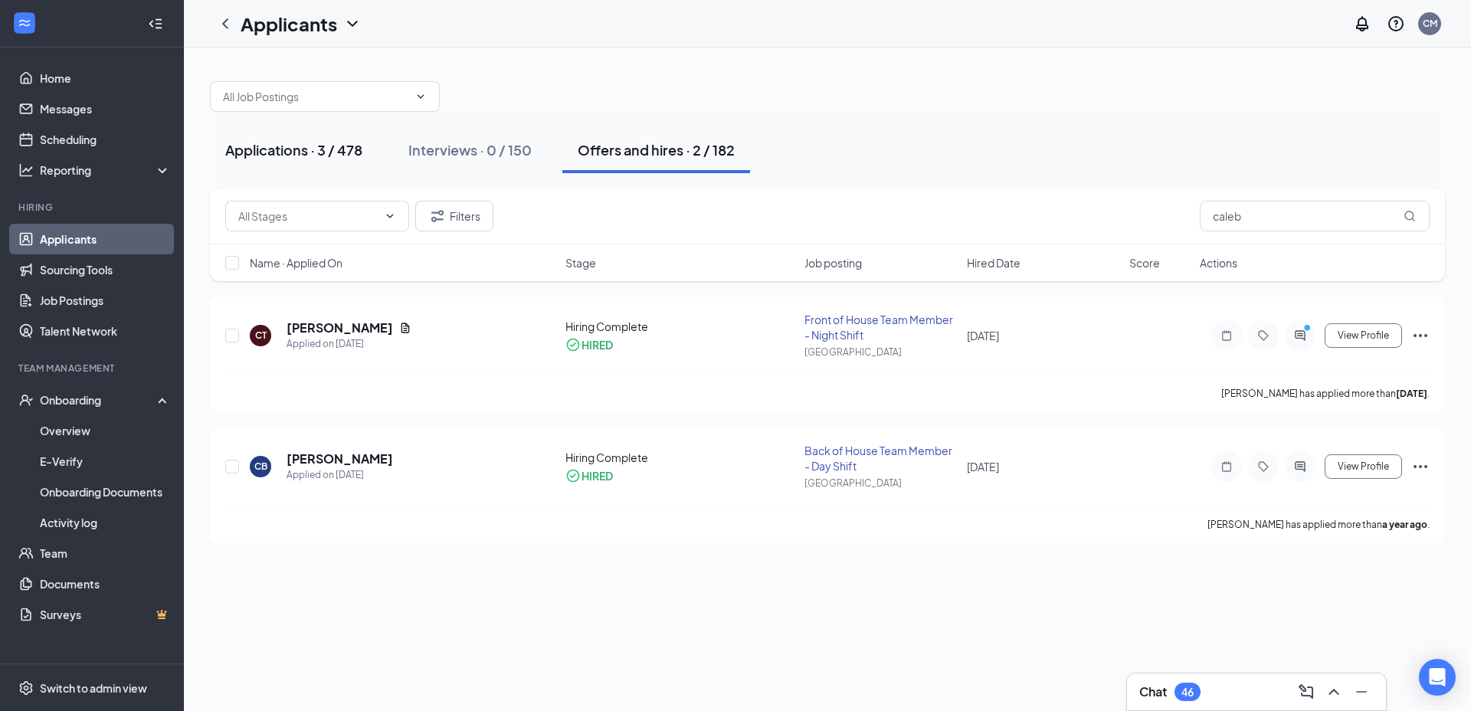
click at [312, 160] on button "Applications · 3 / 478" at bounding box center [294, 150] width 168 height 46
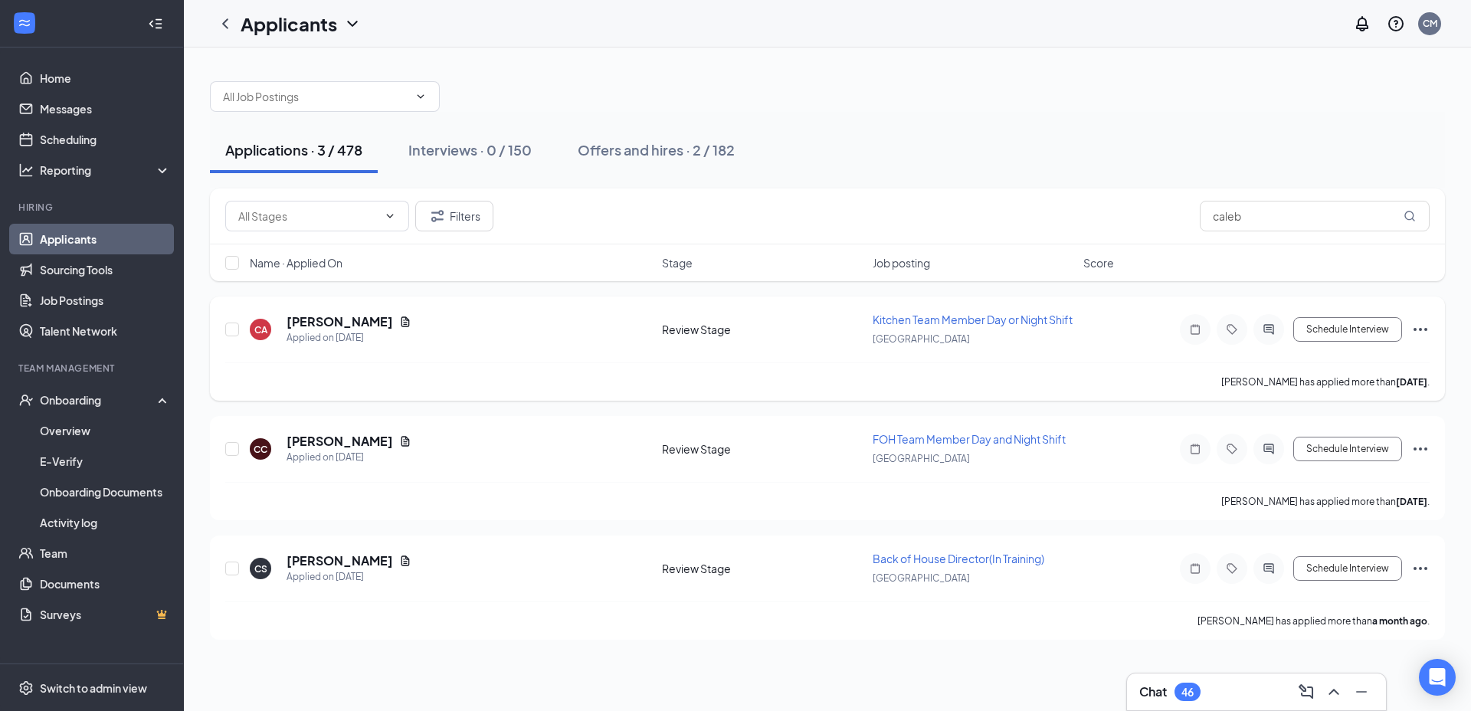
click at [1422, 337] on icon "Ellipses" at bounding box center [1420, 329] width 18 height 18
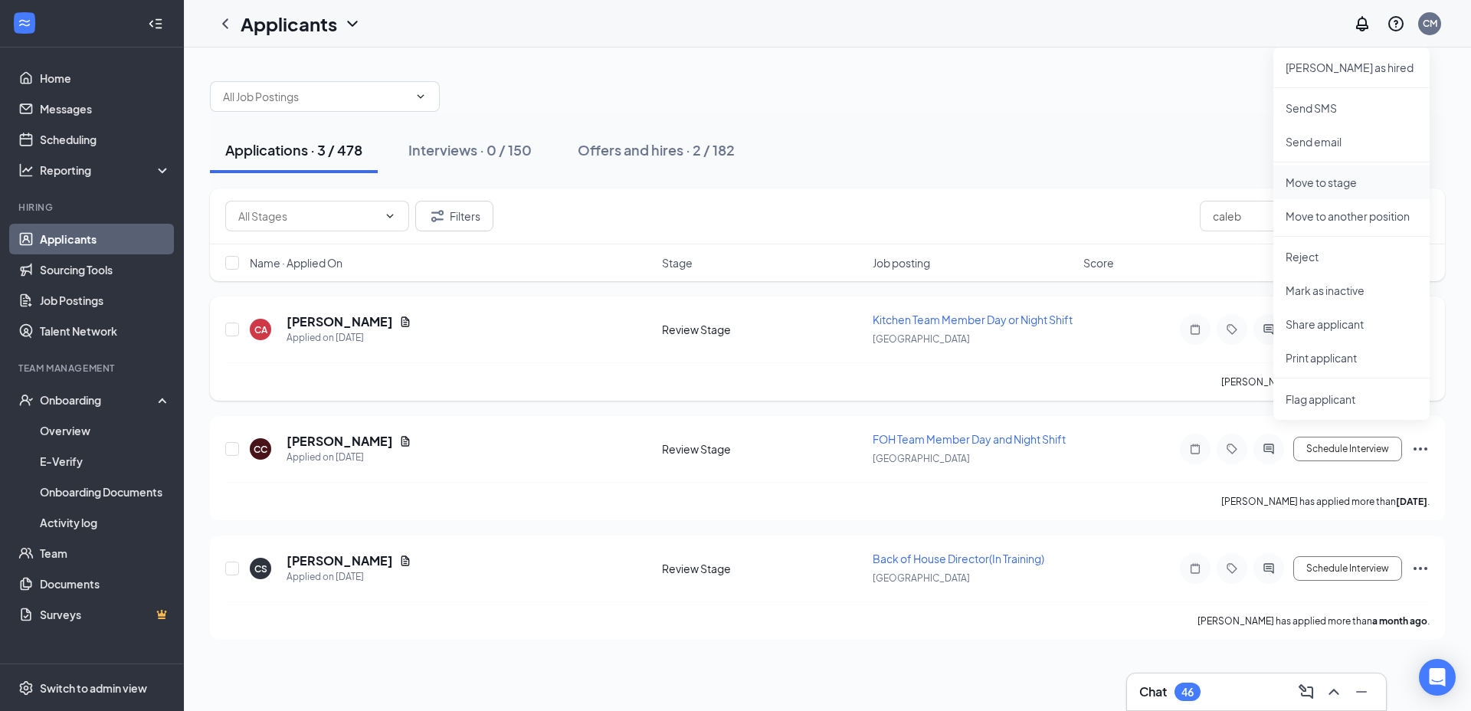
click at [1364, 187] on p "Move to stage" at bounding box center [1351, 182] width 132 height 15
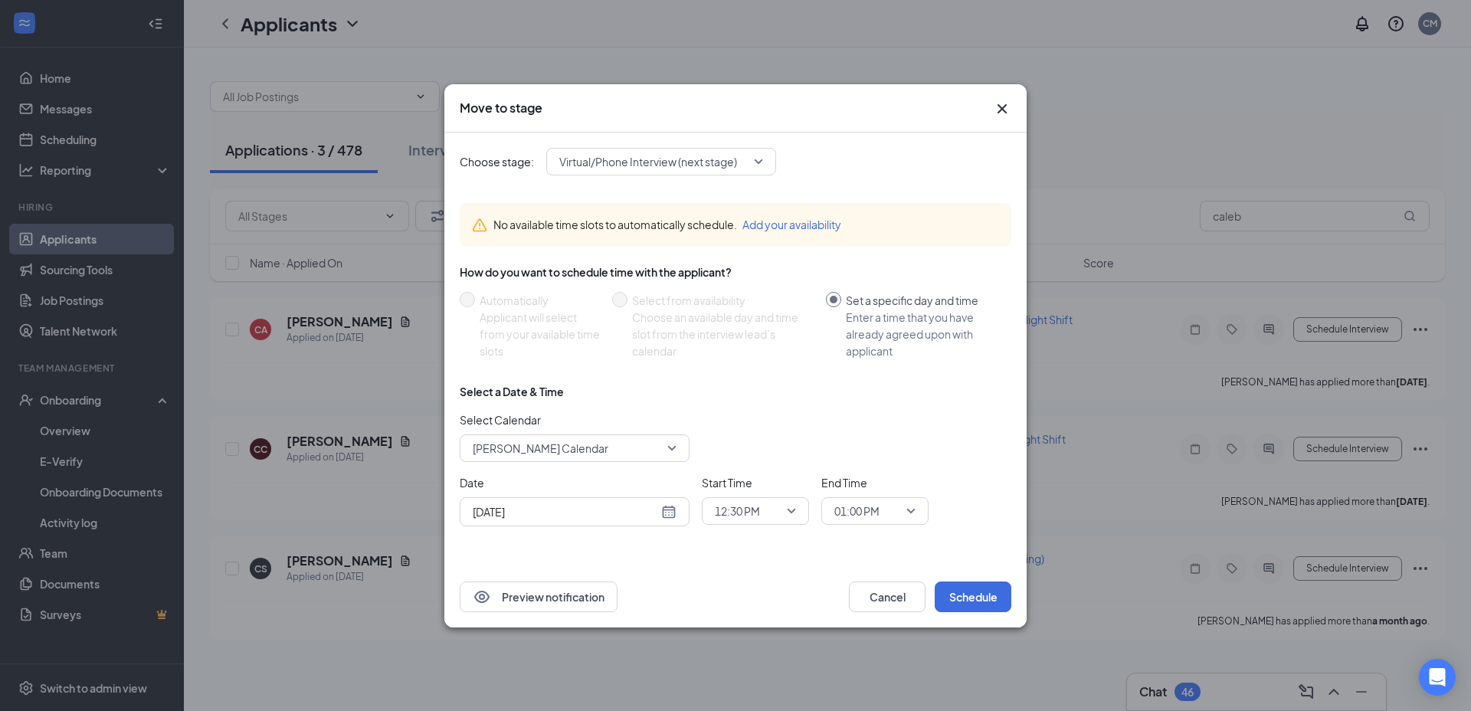
click at [757, 169] on span "Virtual/Phone Interview (next stage)" at bounding box center [661, 161] width 204 height 23
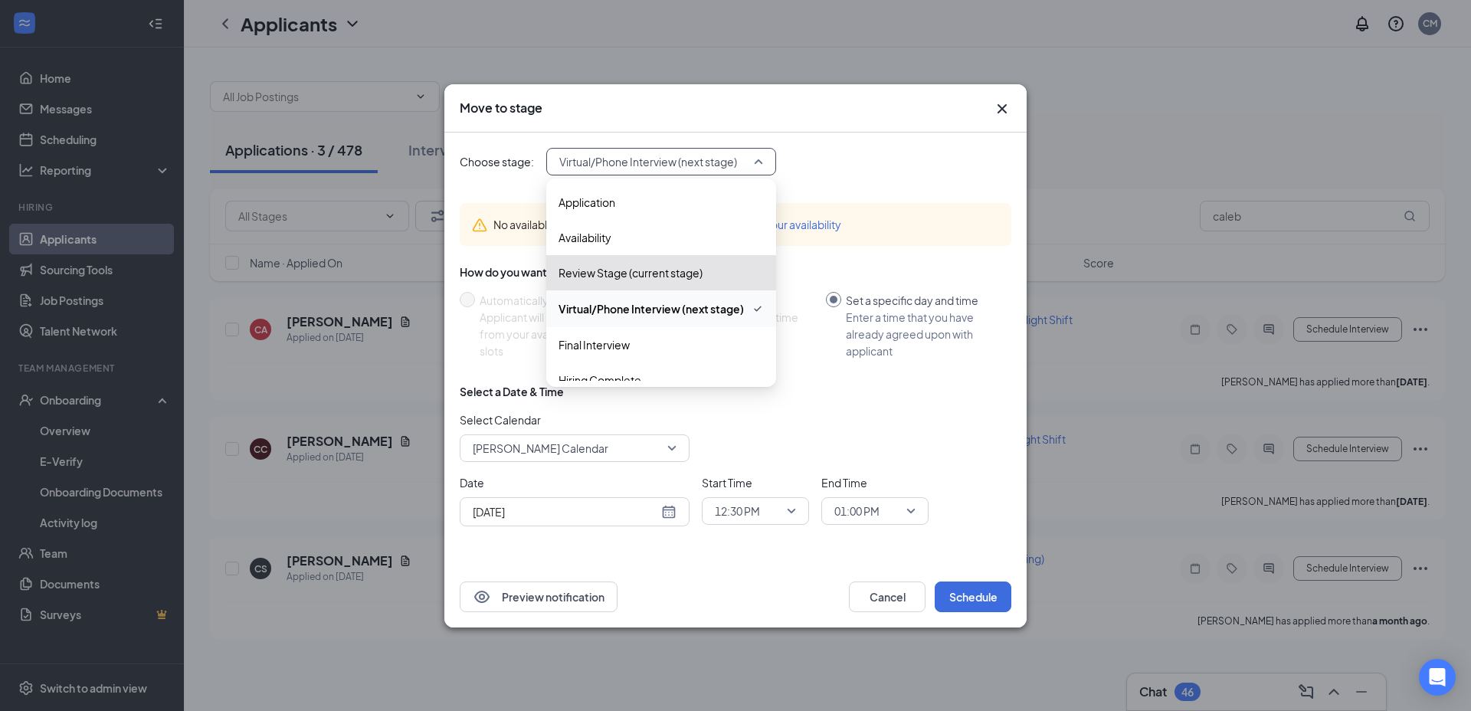
scroll to position [17, 0]
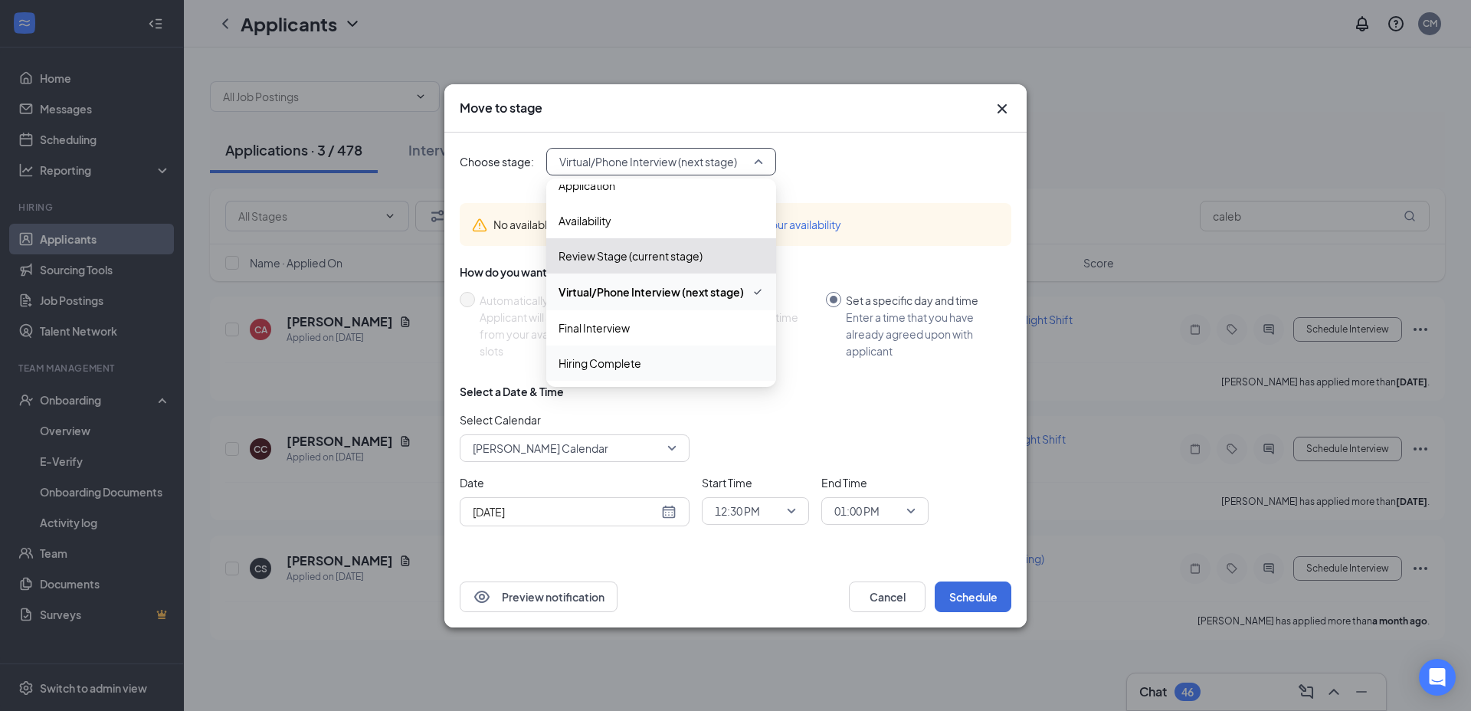
click at [630, 367] on span "Hiring Complete" at bounding box center [599, 363] width 83 height 17
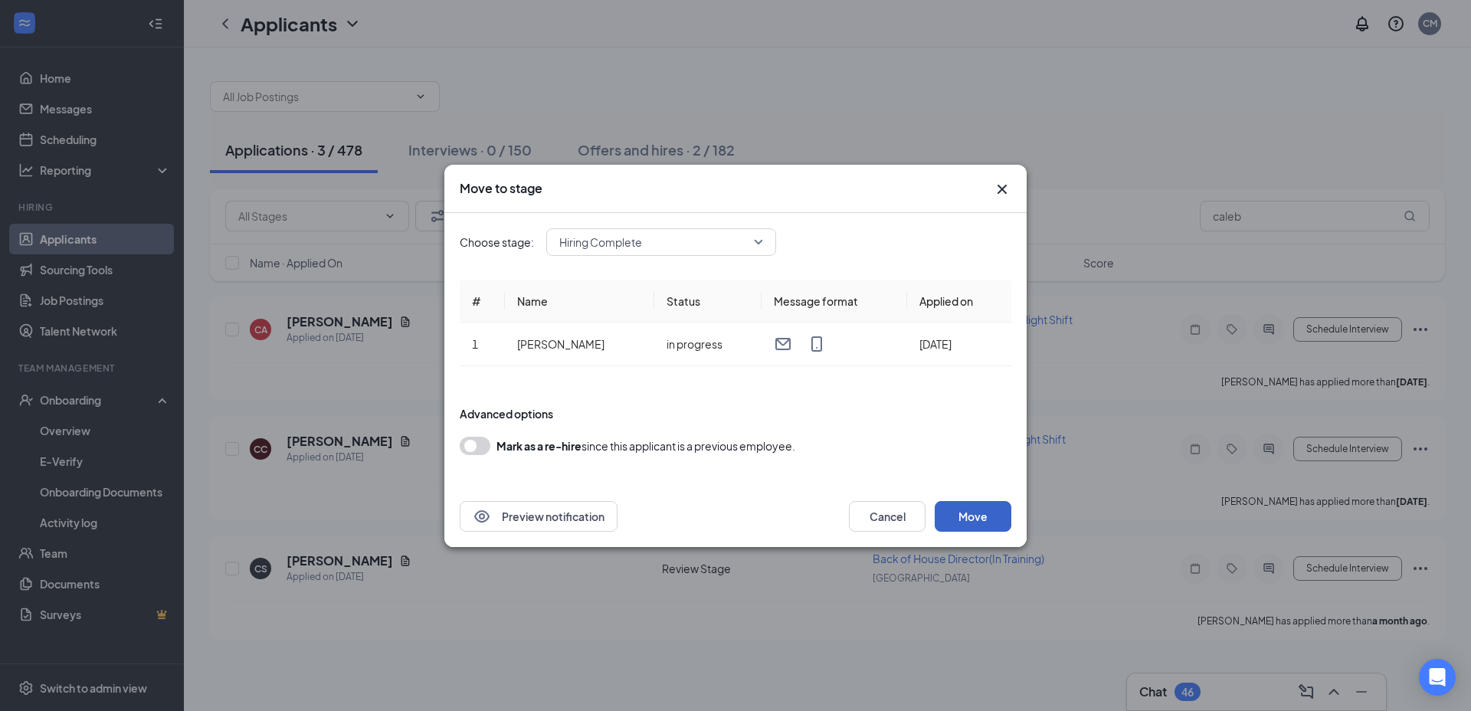
click at [968, 515] on button "Move" at bounding box center [972, 516] width 77 height 31
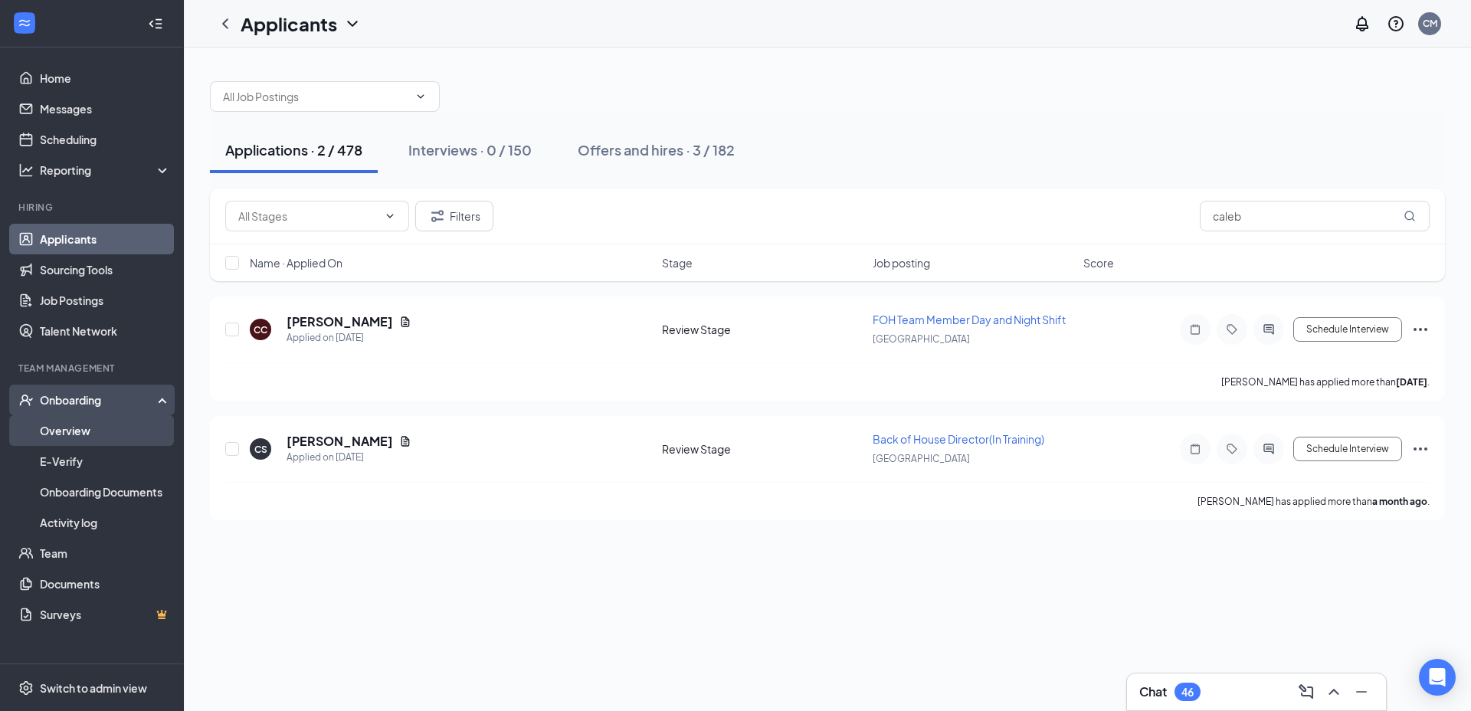
click at [105, 434] on link "Overview" at bounding box center [105, 430] width 131 height 31
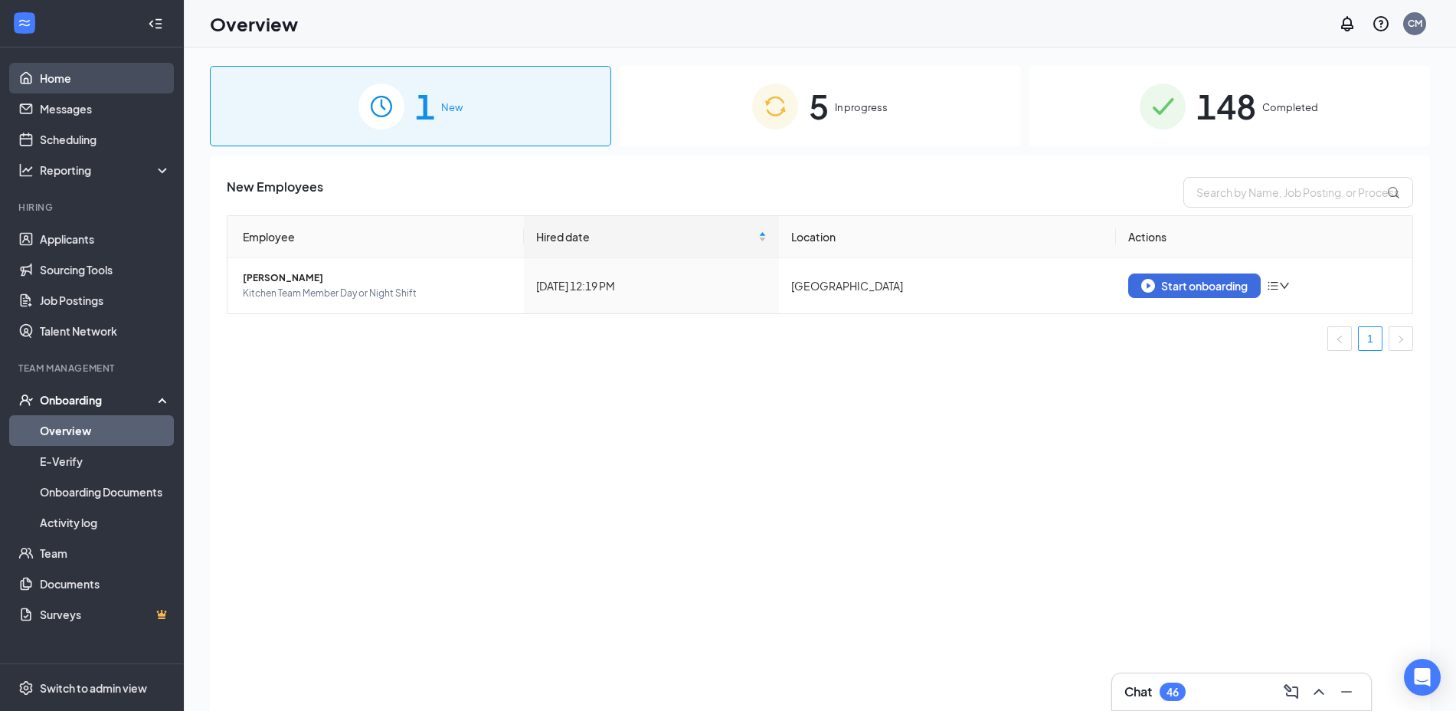
click at [54, 81] on link "Home" at bounding box center [105, 78] width 131 height 31
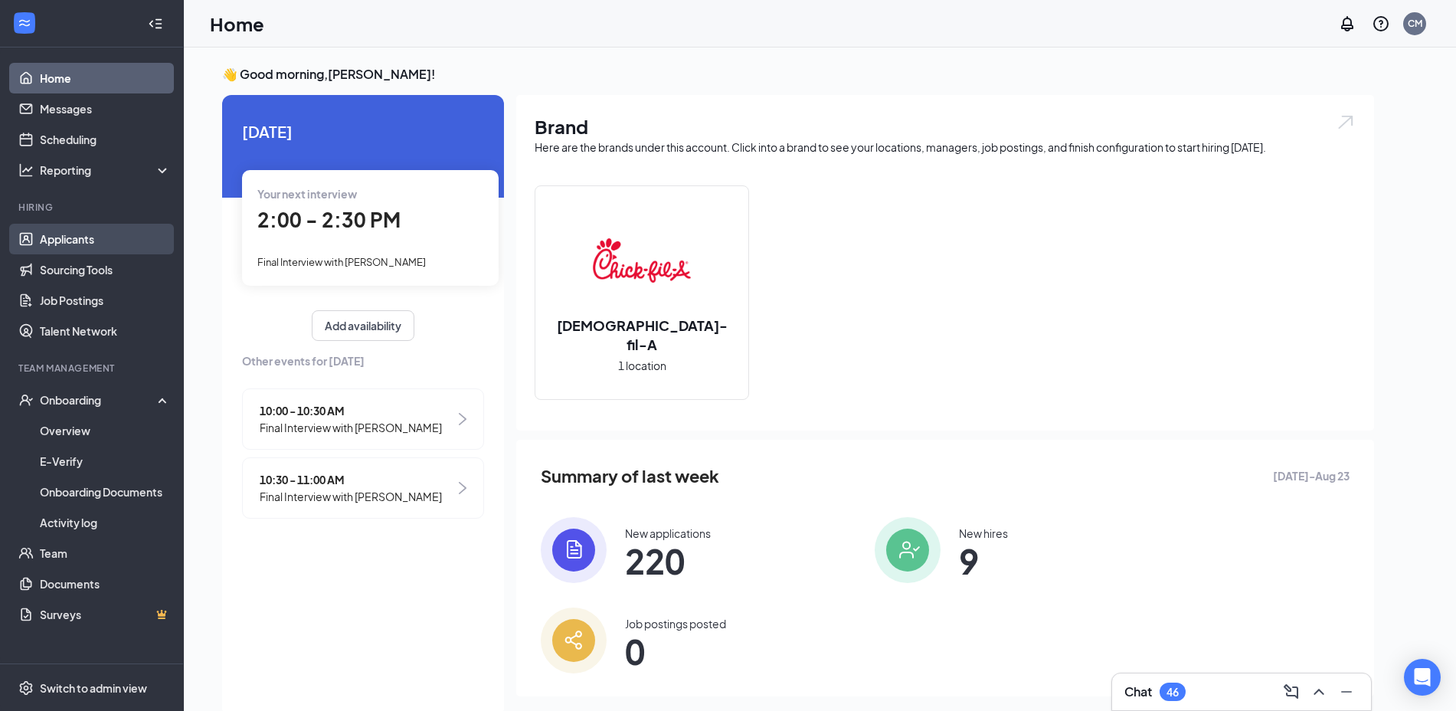
click at [84, 237] on link "Applicants" at bounding box center [105, 239] width 131 height 31
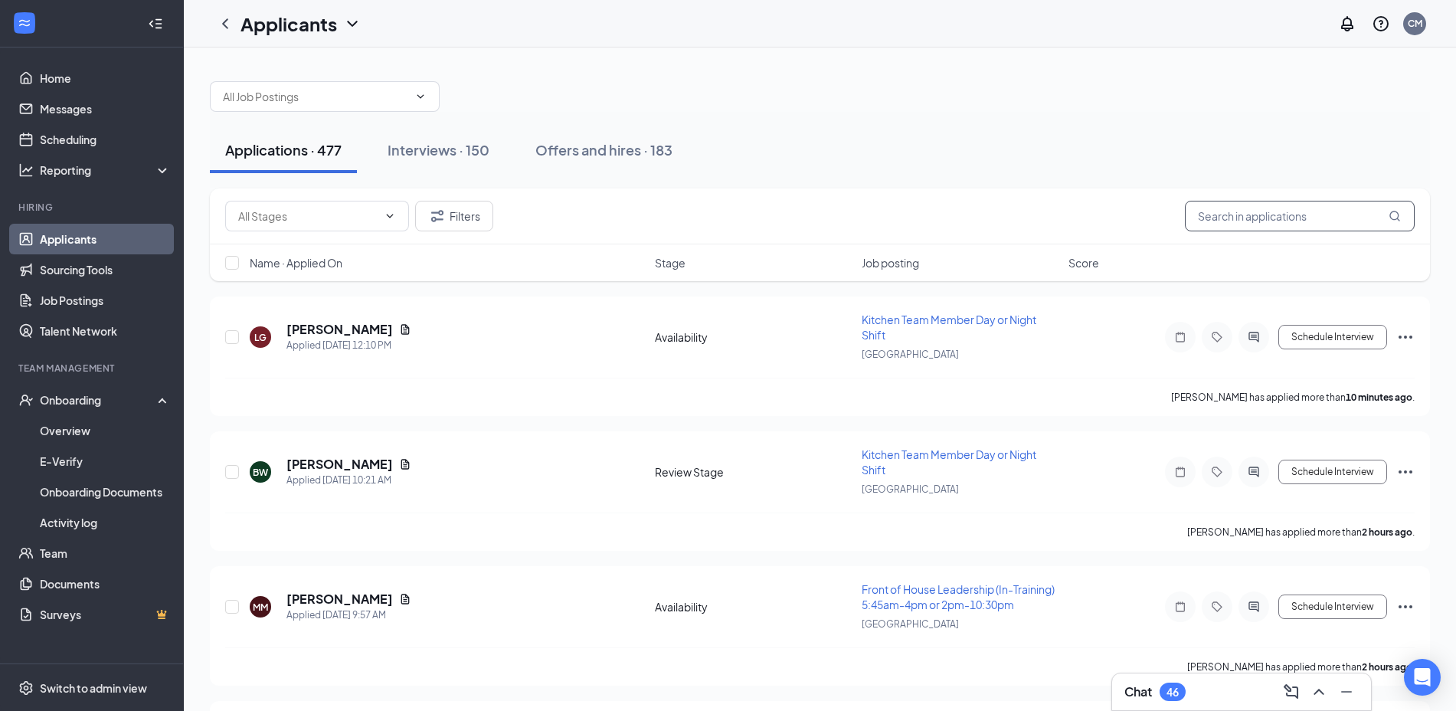
click at [1281, 214] on input "text" at bounding box center [1300, 216] width 230 height 31
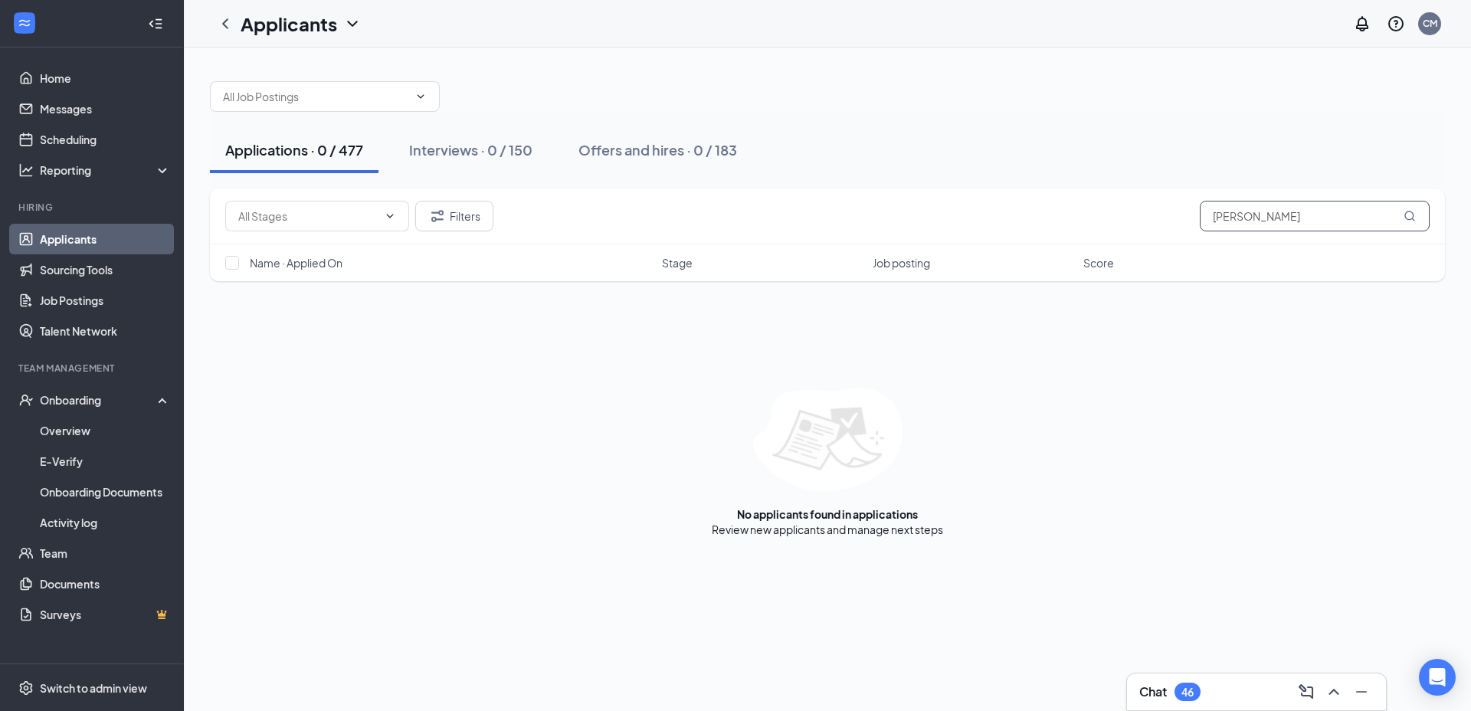
type input "[PERSON_NAME]"
